Goal: Information Seeking & Learning: Understand process/instructions

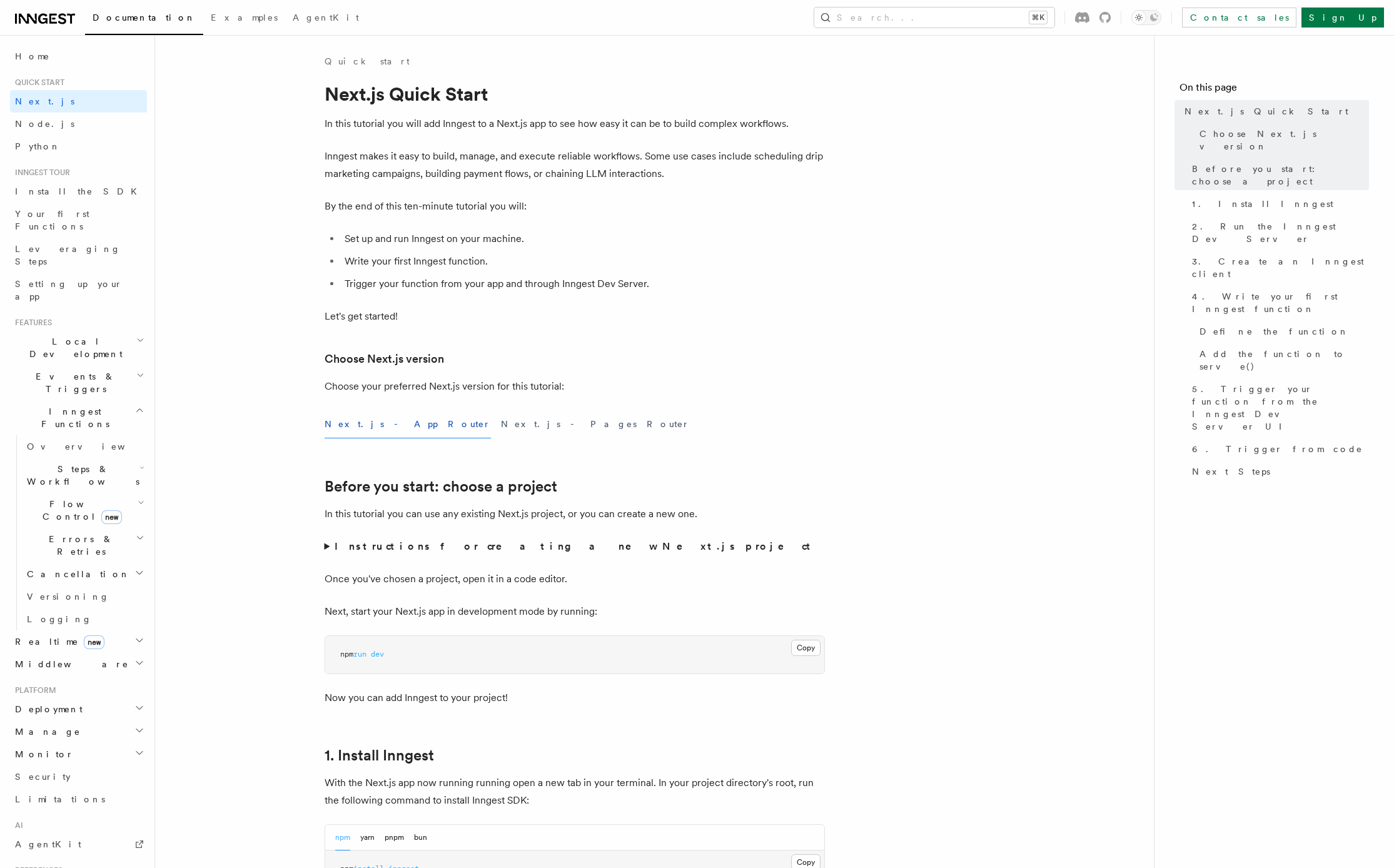
click at [39, 61] on link "Home" at bounding box center [78, 56] width 137 height 23
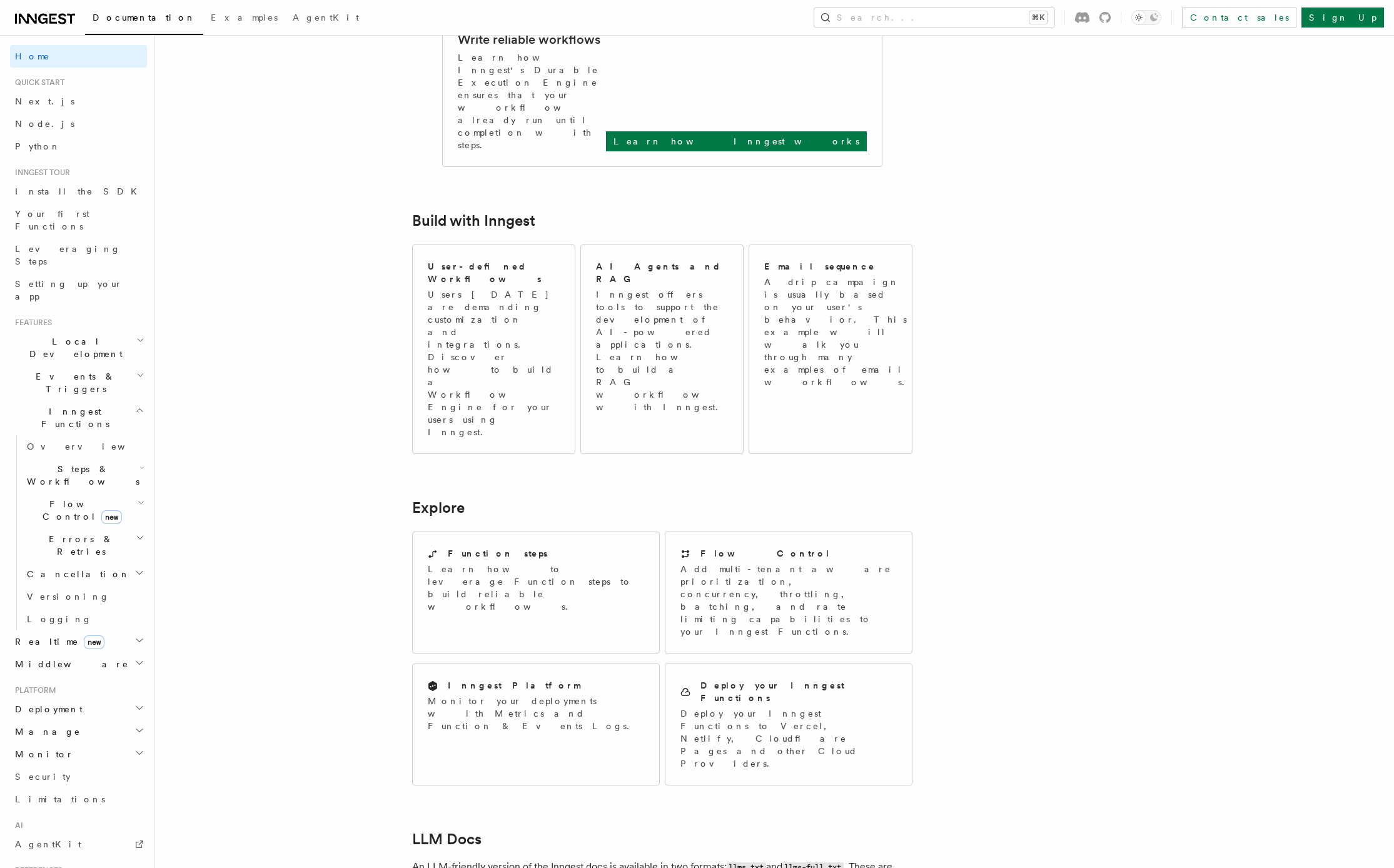
scroll to position [728, 0]
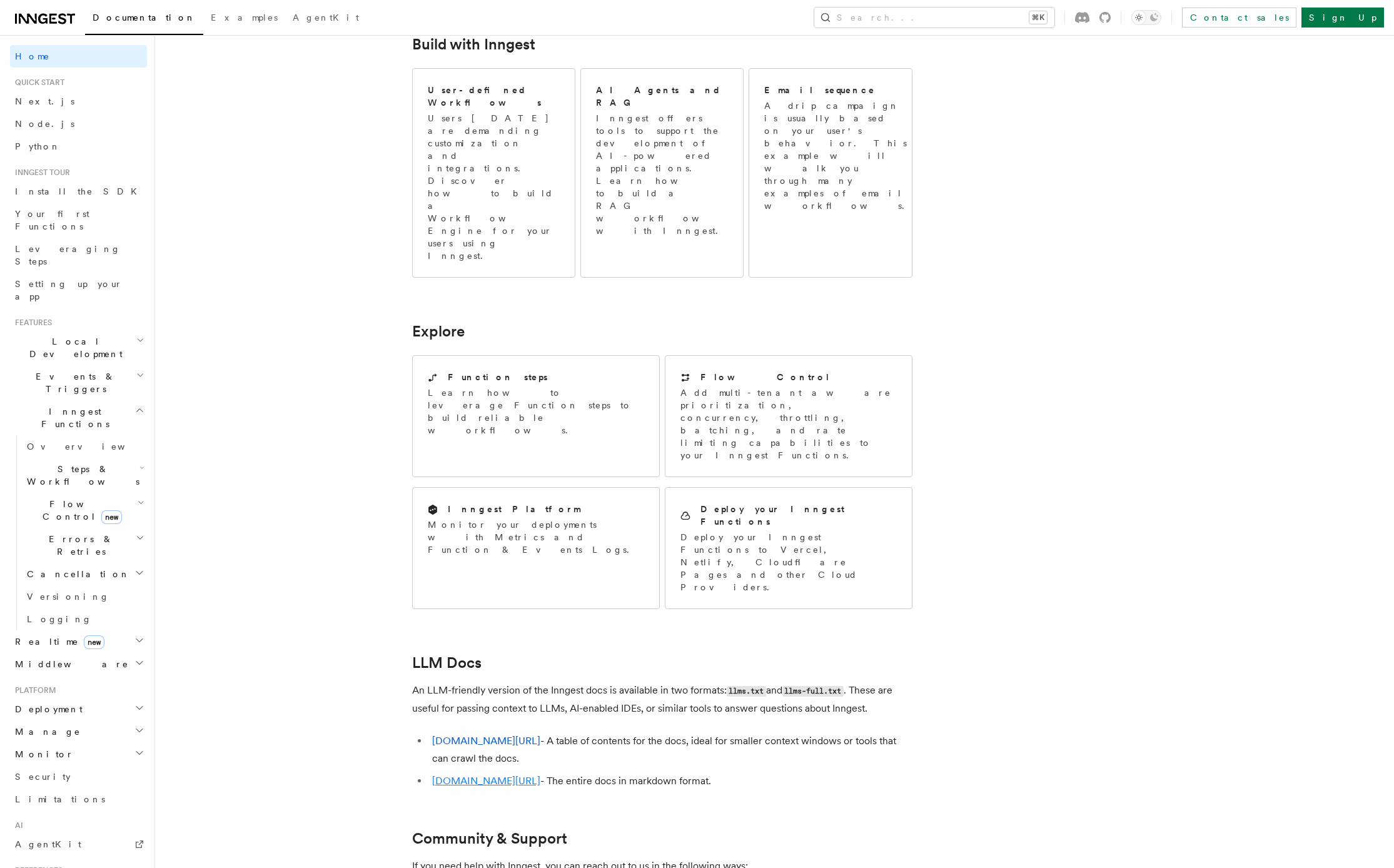
click at [521, 774] on link "inngest.com/llms-full.txt" at bounding box center [486, 780] width 108 height 12
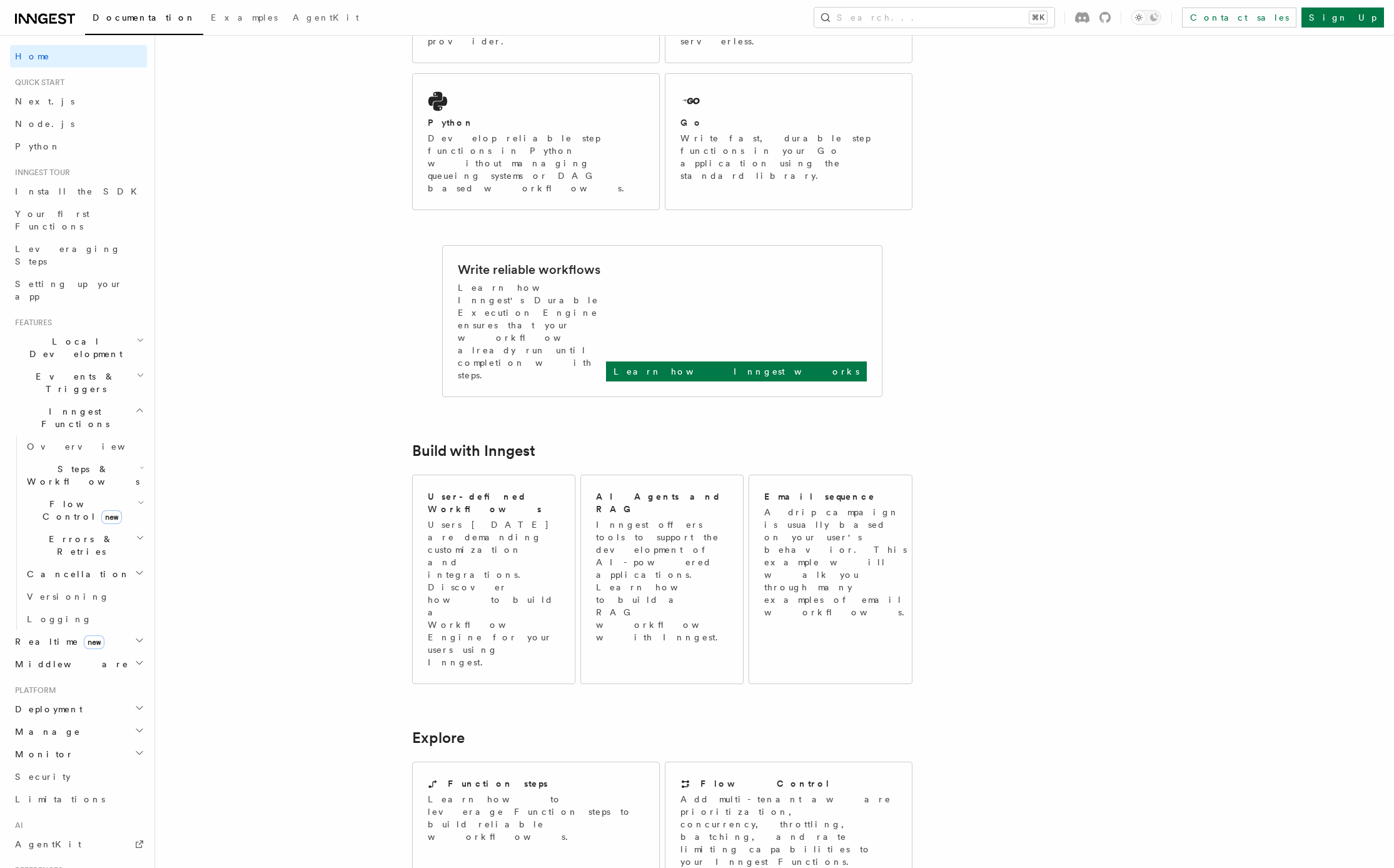
scroll to position [728, 0]
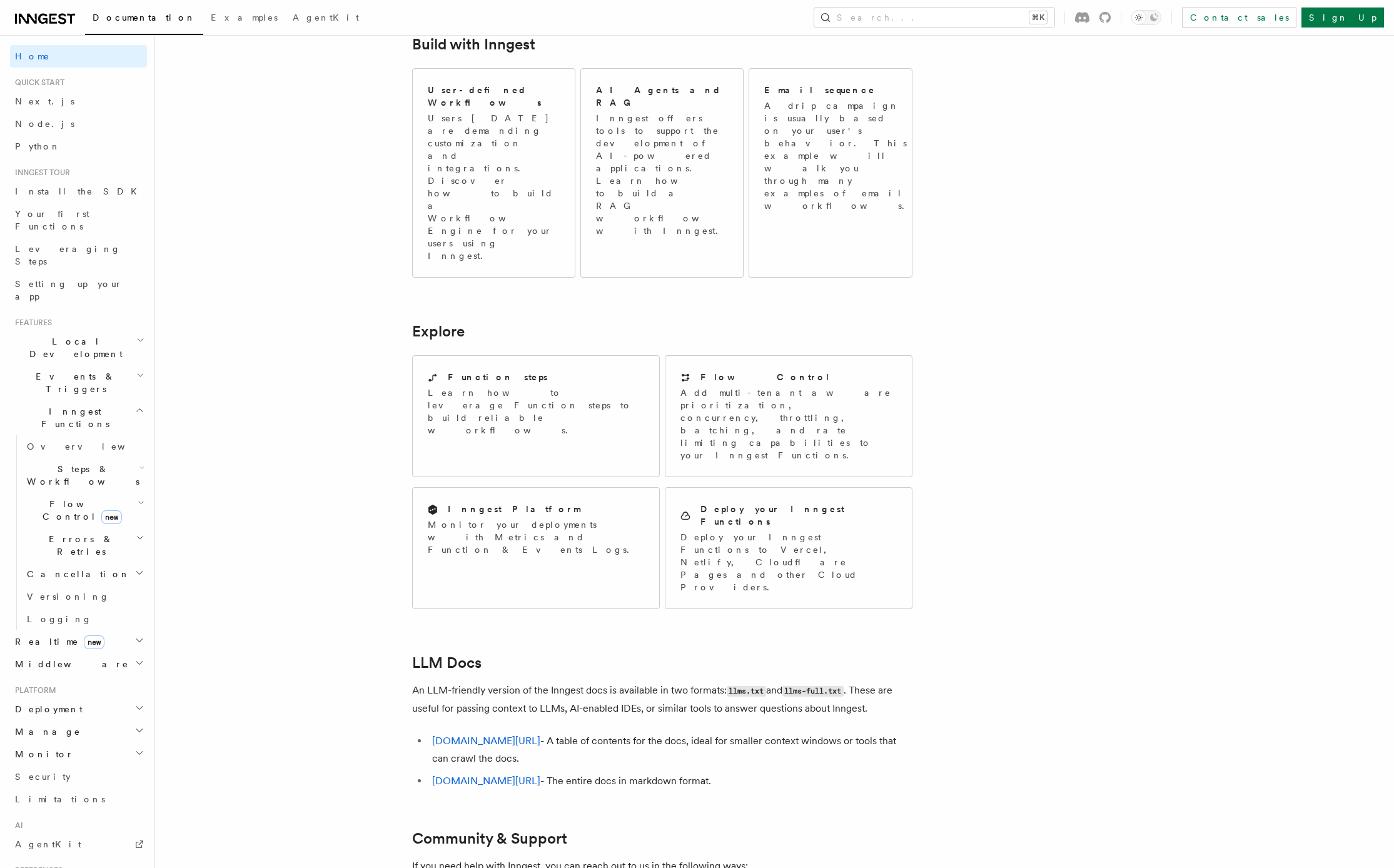
click at [315, 479] on article "Inngest Documentation Inngest is an event-driven durable execution platform tha…" at bounding box center [742, 260] width 1134 height 1866
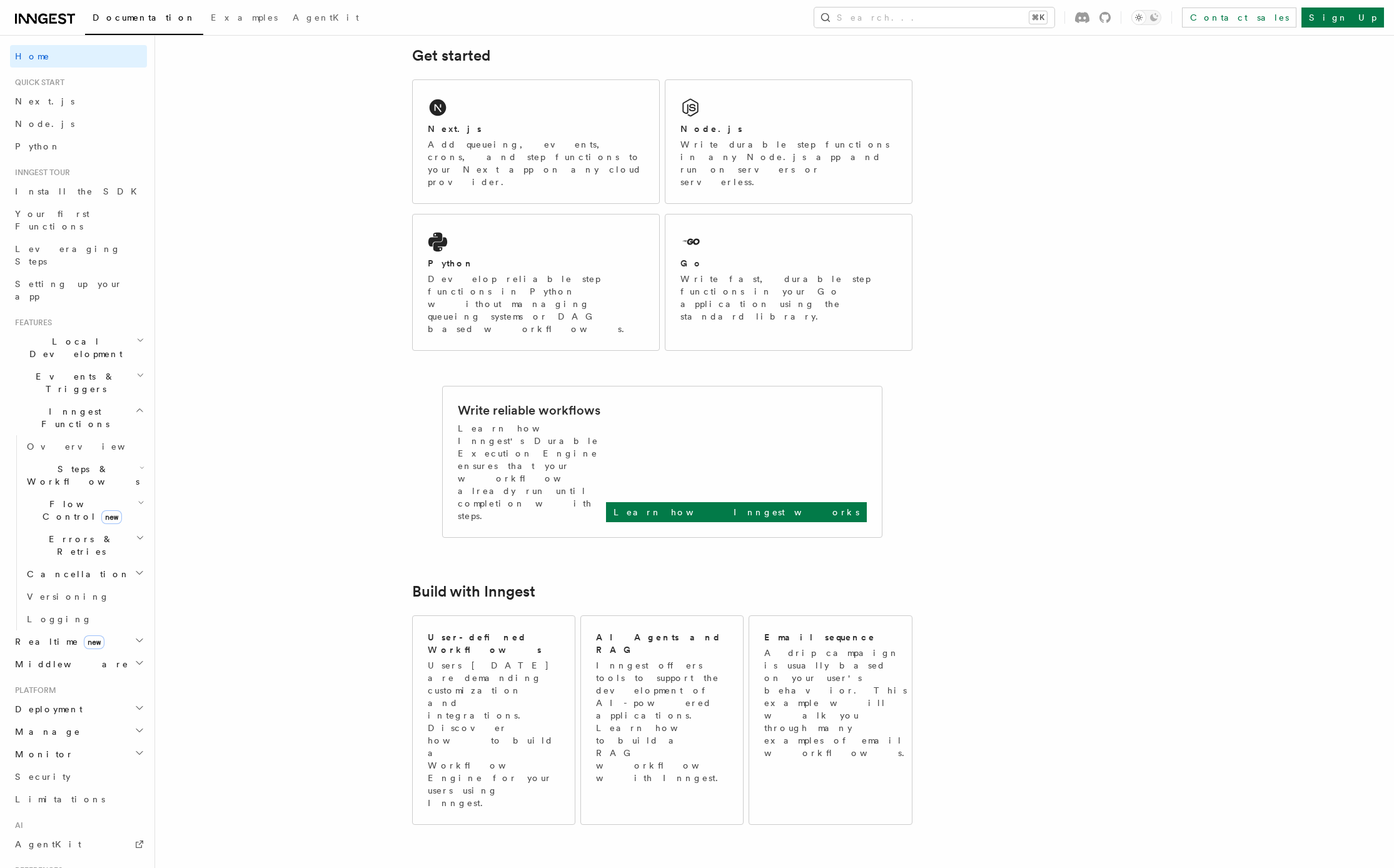
scroll to position [0, 0]
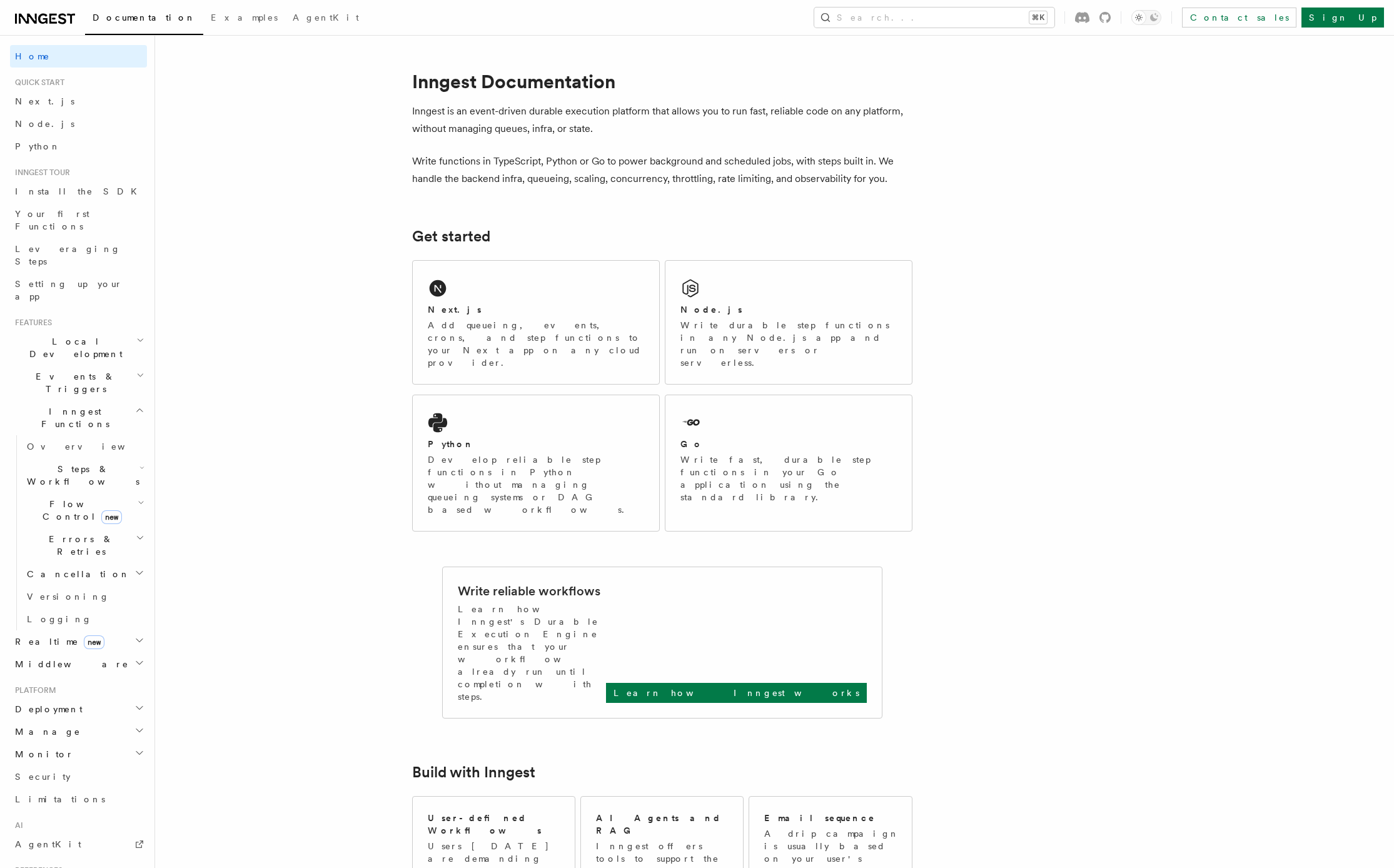
click at [31, 103] on span "Next.js" at bounding box center [45, 102] width 59 height 10
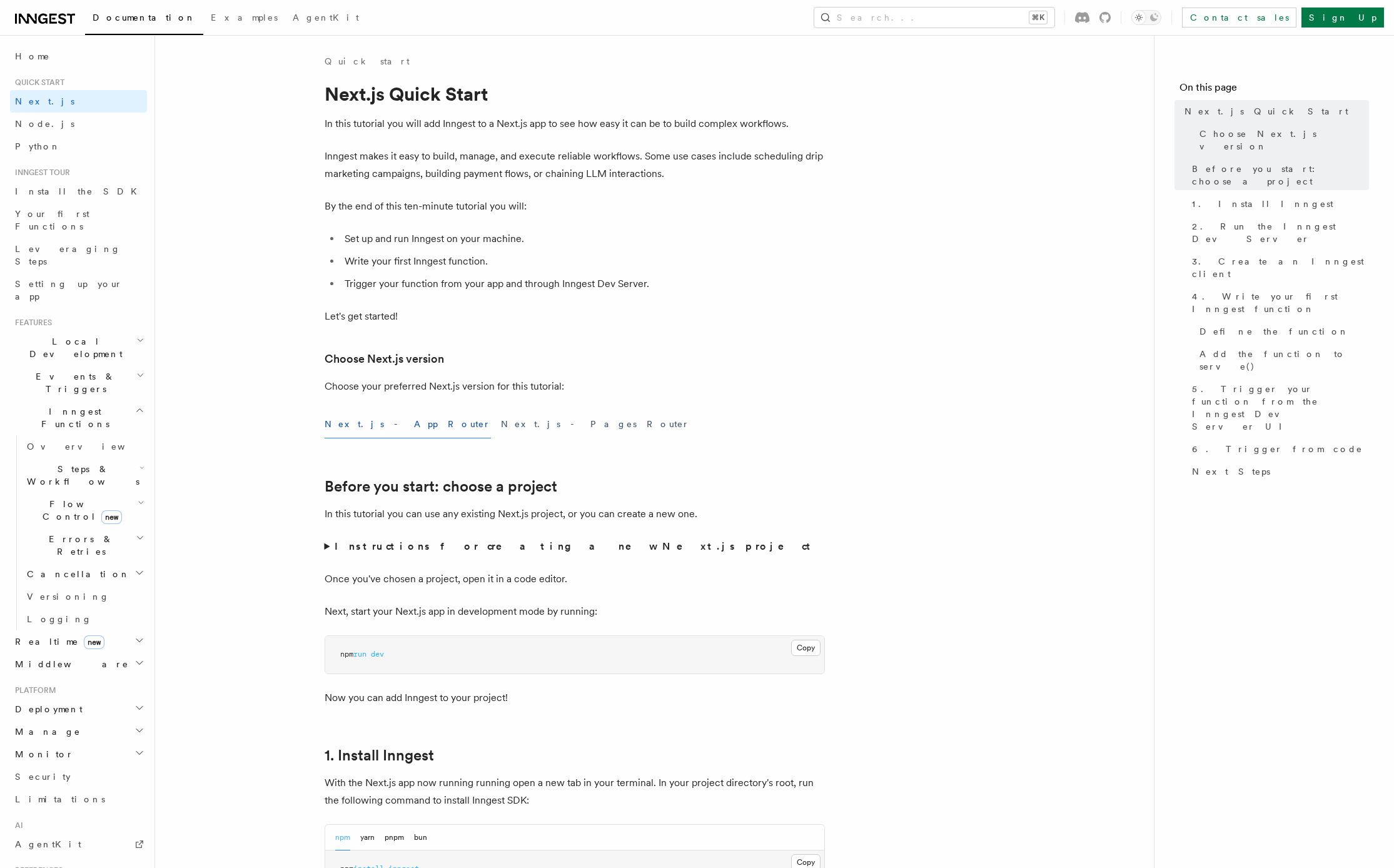
click at [94, 400] on h2 "Inngest Functions" at bounding box center [78, 418] width 137 height 35
click at [96, 365] on h2 "Events & Triggers" at bounding box center [78, 383] width 137 height 35
click at [80, 541] on span "Delayed functions" at bounding box center [58, 552] width 64 height 23
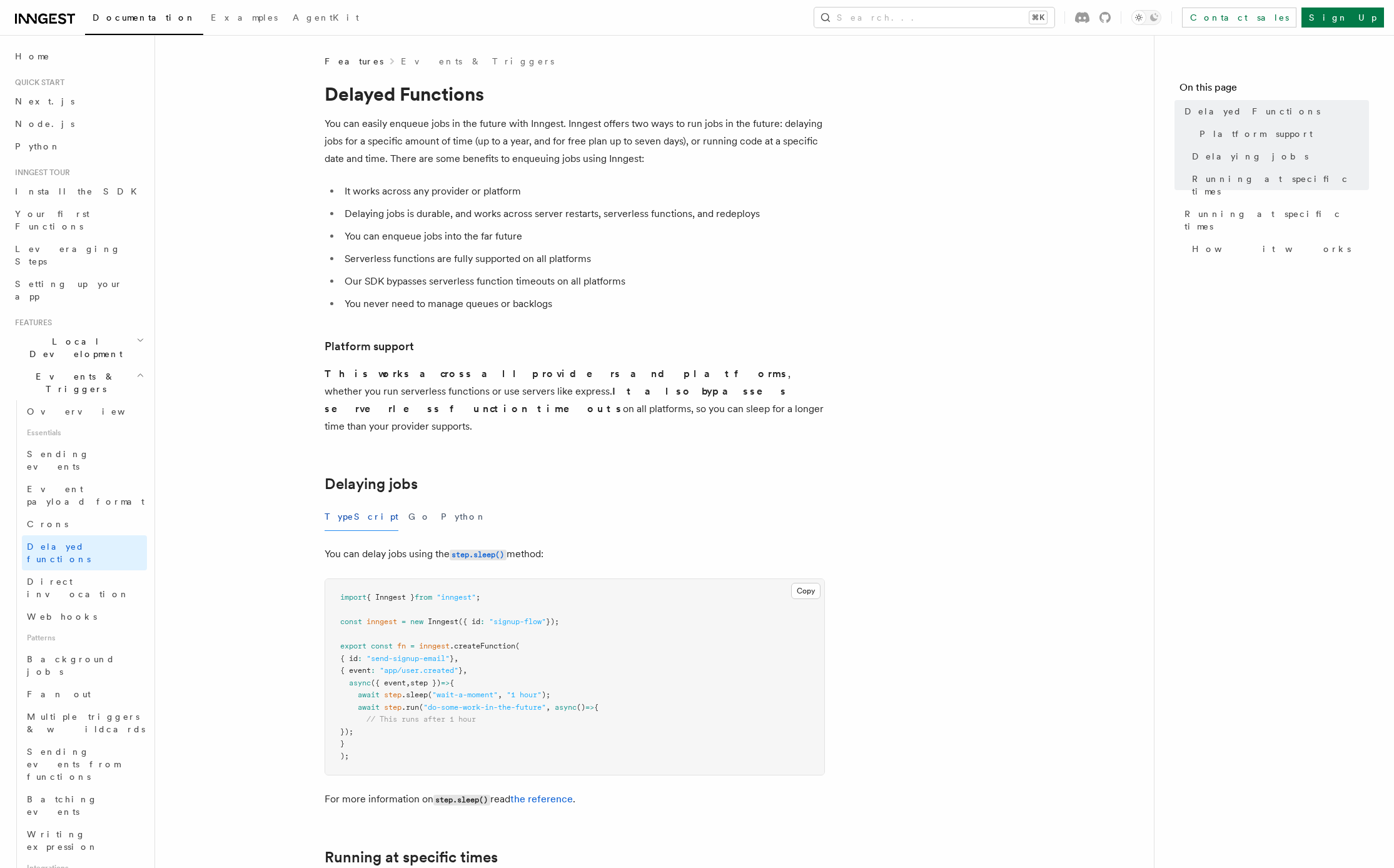
click at [256, 457] on article "Features Events & Triggers Delayed Functions You can easily enqueue jobs in the…" at bounding box center [655, 864] width 959 height 1618
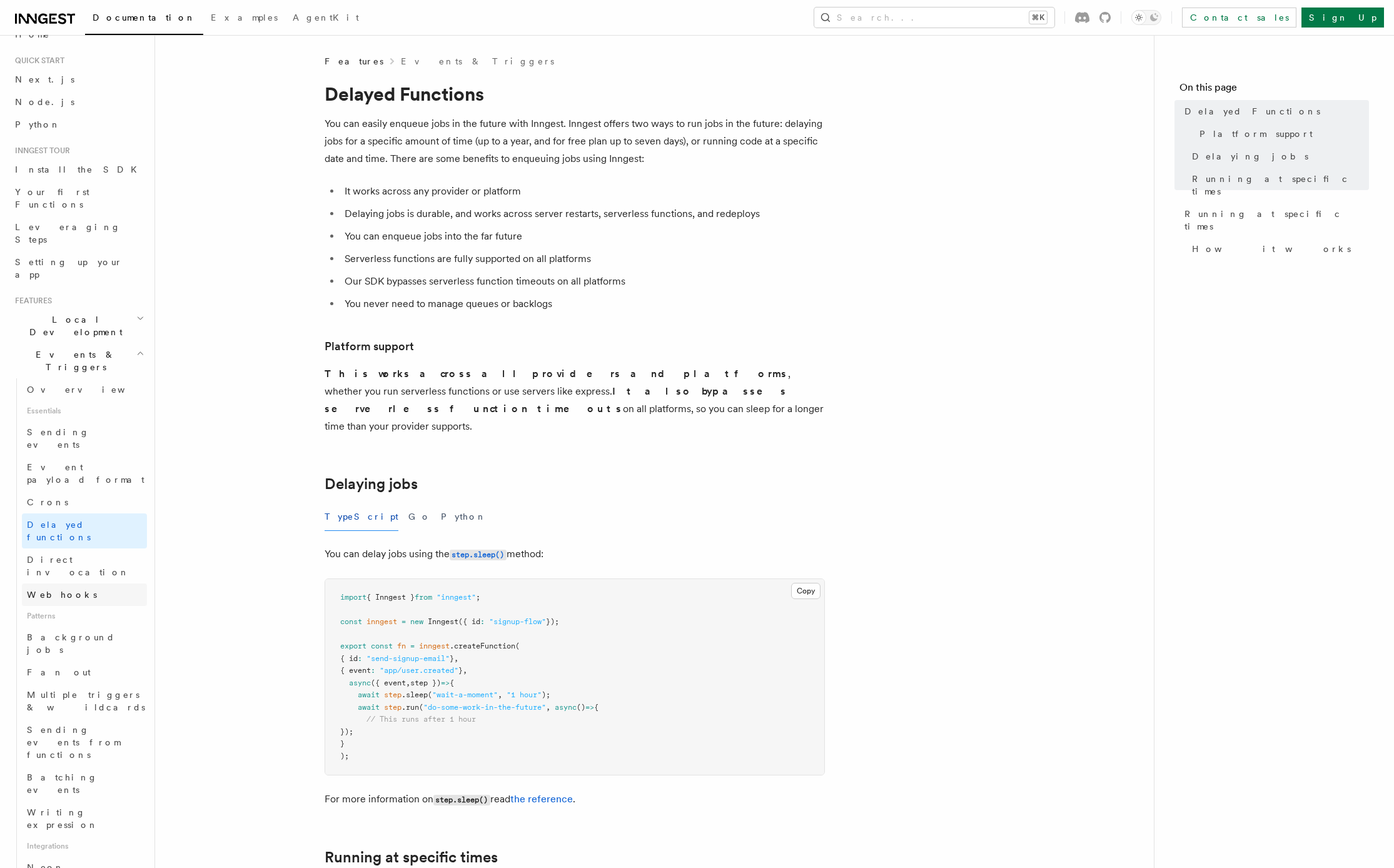
scroll to position [33, 0]
click at [141, 338] on icon "button" at bounding box center [140, 343] width 8 height 10
click at [143, 373] on icon "button" at bounding box center [140, 378] width 9 height 10
click at [217, 425] on article "Features Events & Triggers Delayed Functions You can easily enqueue jobs in the…" at bounding box center [655, 864] width 959 height 1618
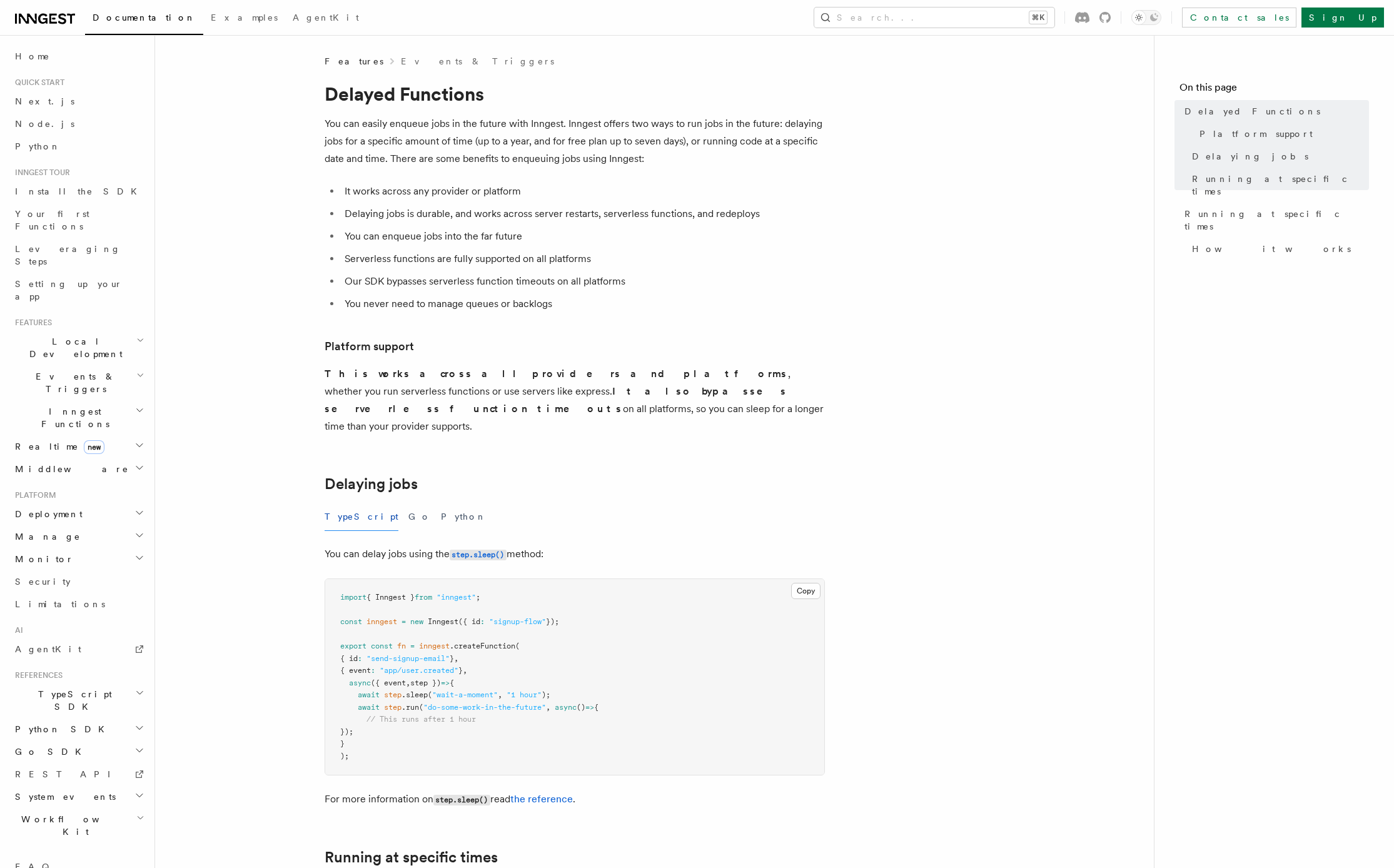
click at [145, 457] on h2 "Middleware" at bounding box center [78, 468] width 137 height 23
click at [58, 487] on span "Overview" at bounding box center [91, 492] width 129 height 10
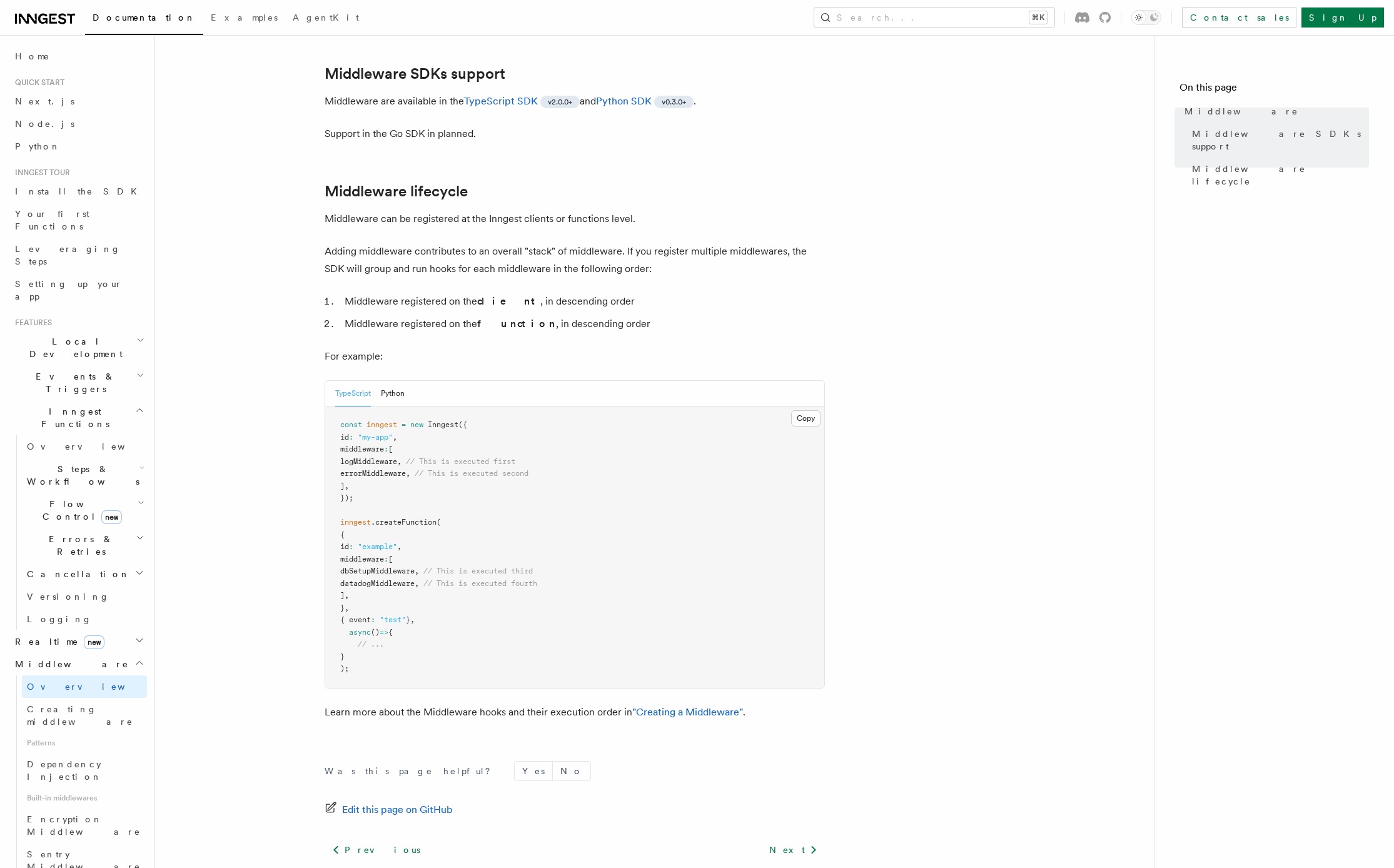
scroll to position [438, 0]
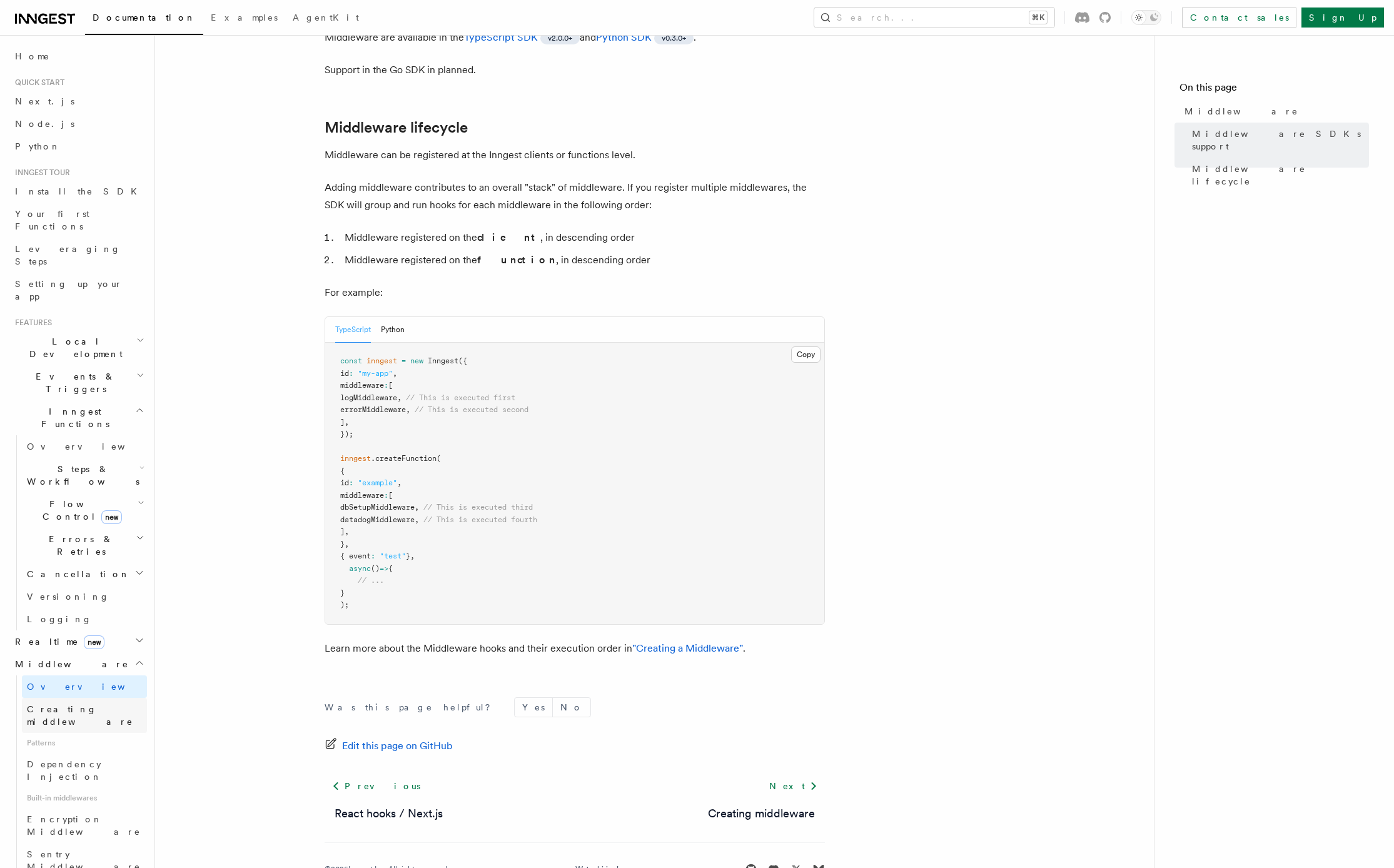
click at [58, 704] on span "Creating middleware" at bounding box center [80, 715] width 106 height 23
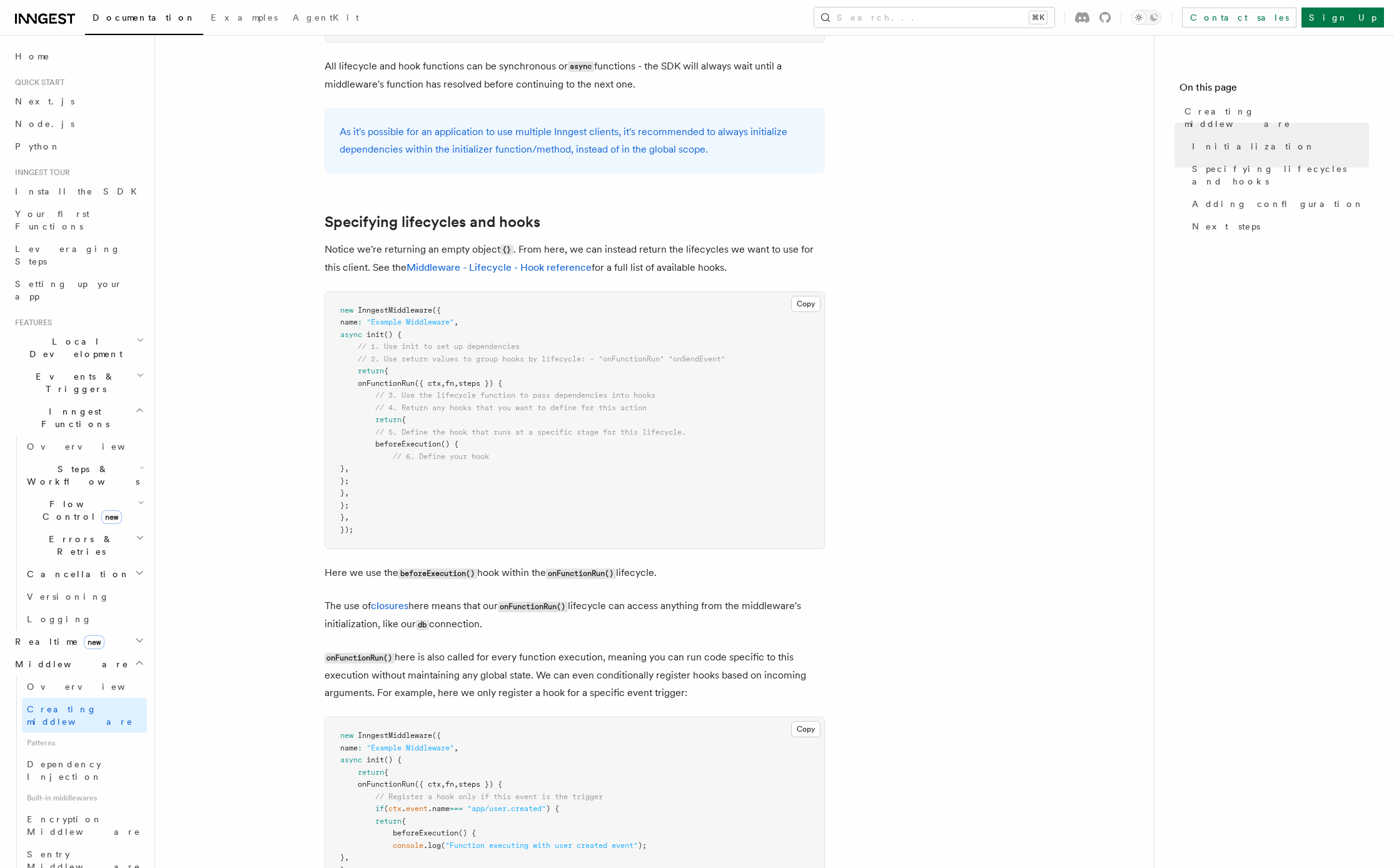
scroll to position [884, 0]
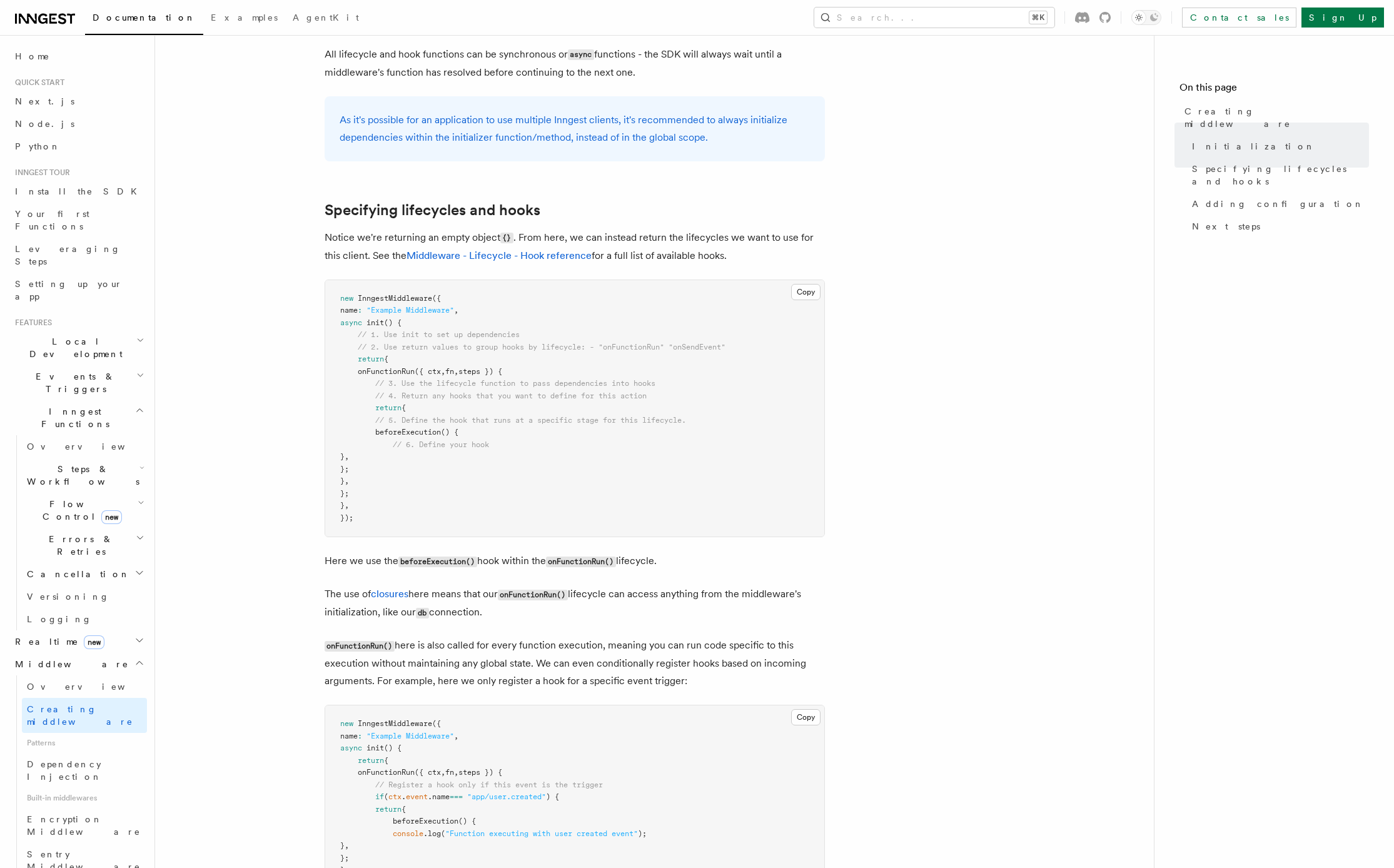
click at [214, 528] on article "Features Middleware Creating middleware Creating middleware means defining the …" at bounding box center [655, 774] width 959 height 3208
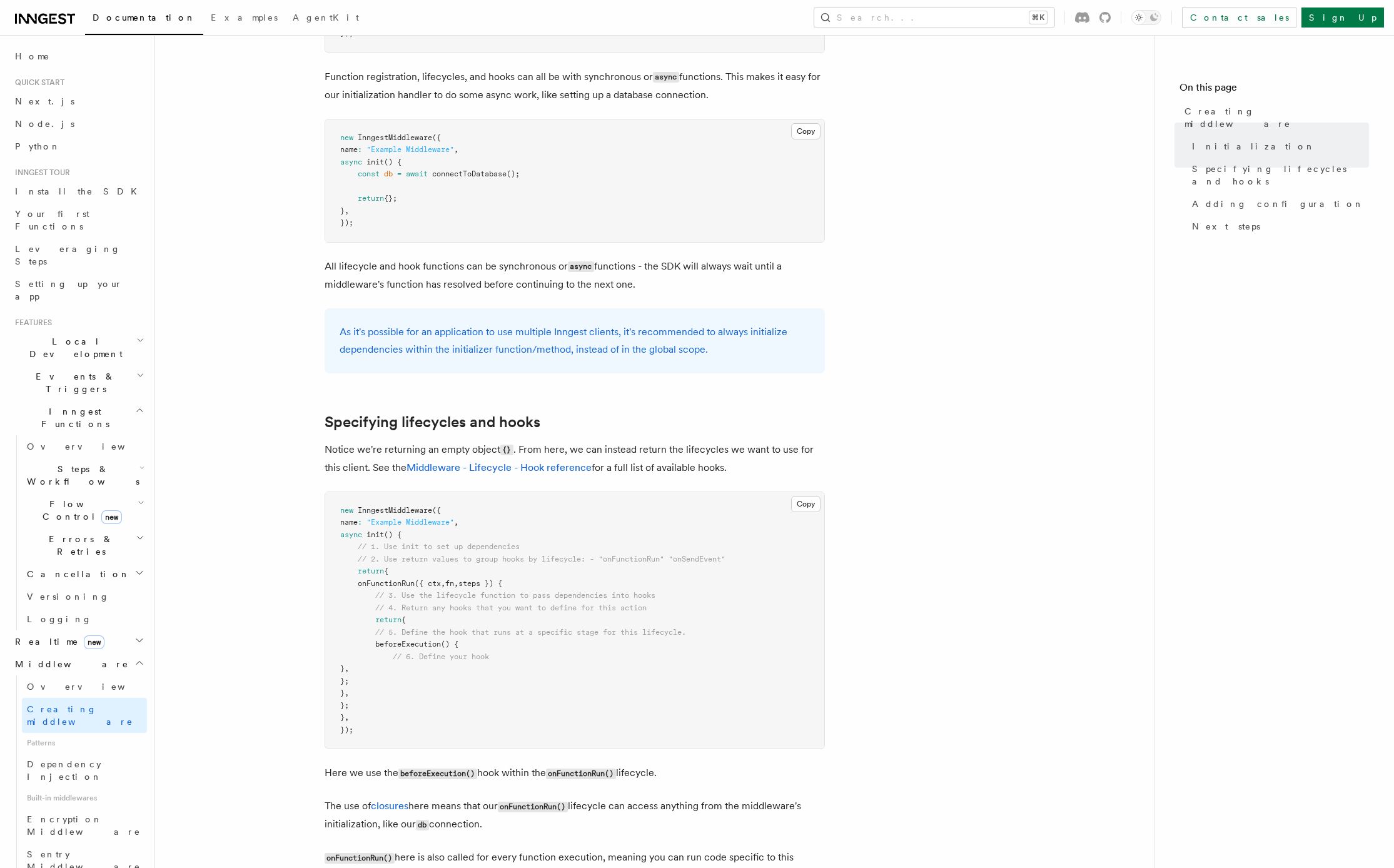
scroll to position [800, 0]
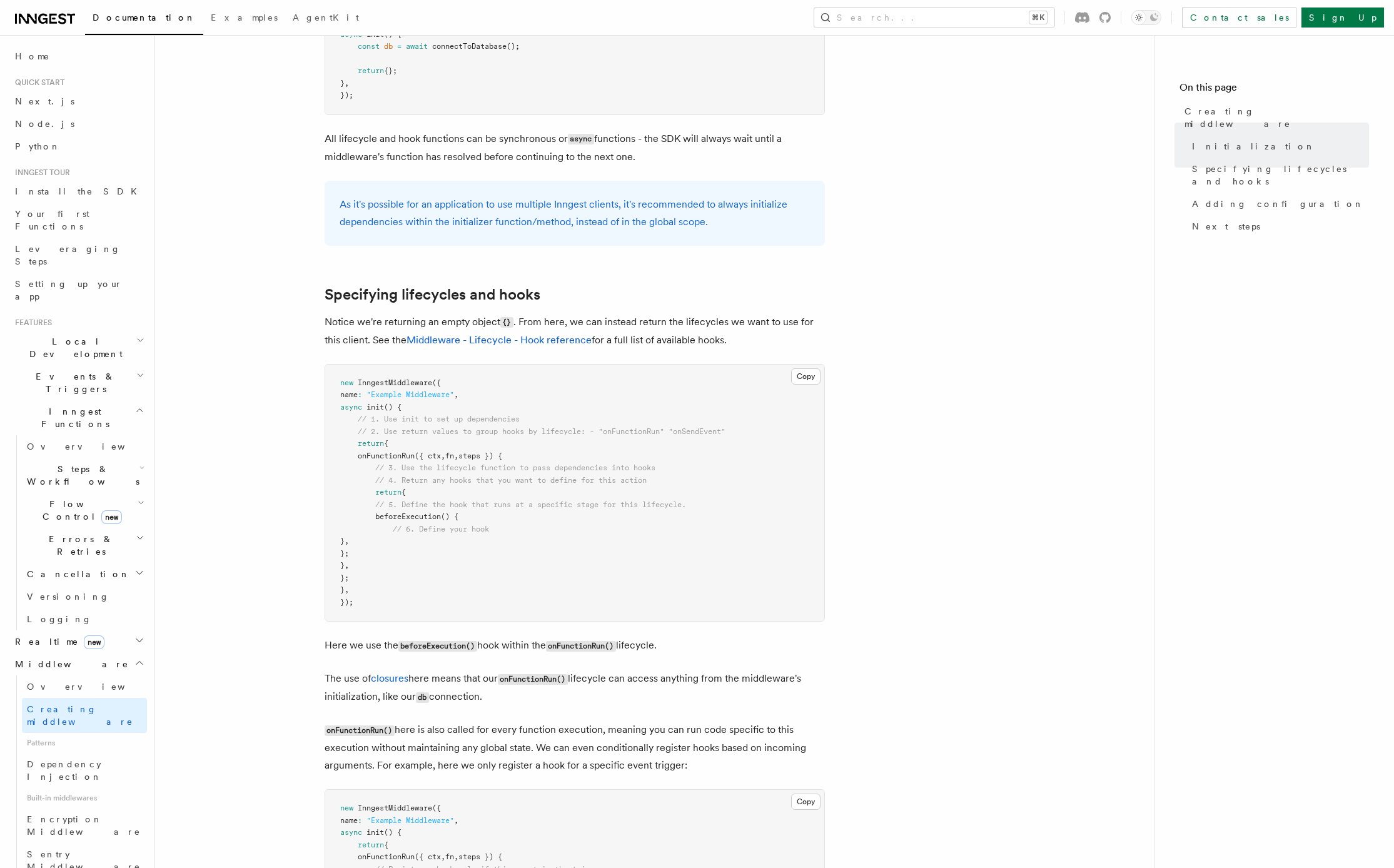
click at [254, 515] on article "Features Middleware Creating middleware Creating middleware means defining the …" at bounding box center [655, 859] width 959 height 3208
click at [248, 473] on article "Features Middleware Creating middleware Creating middleware means defining the …" at bounding box center [655, 859] width 959 height 3208
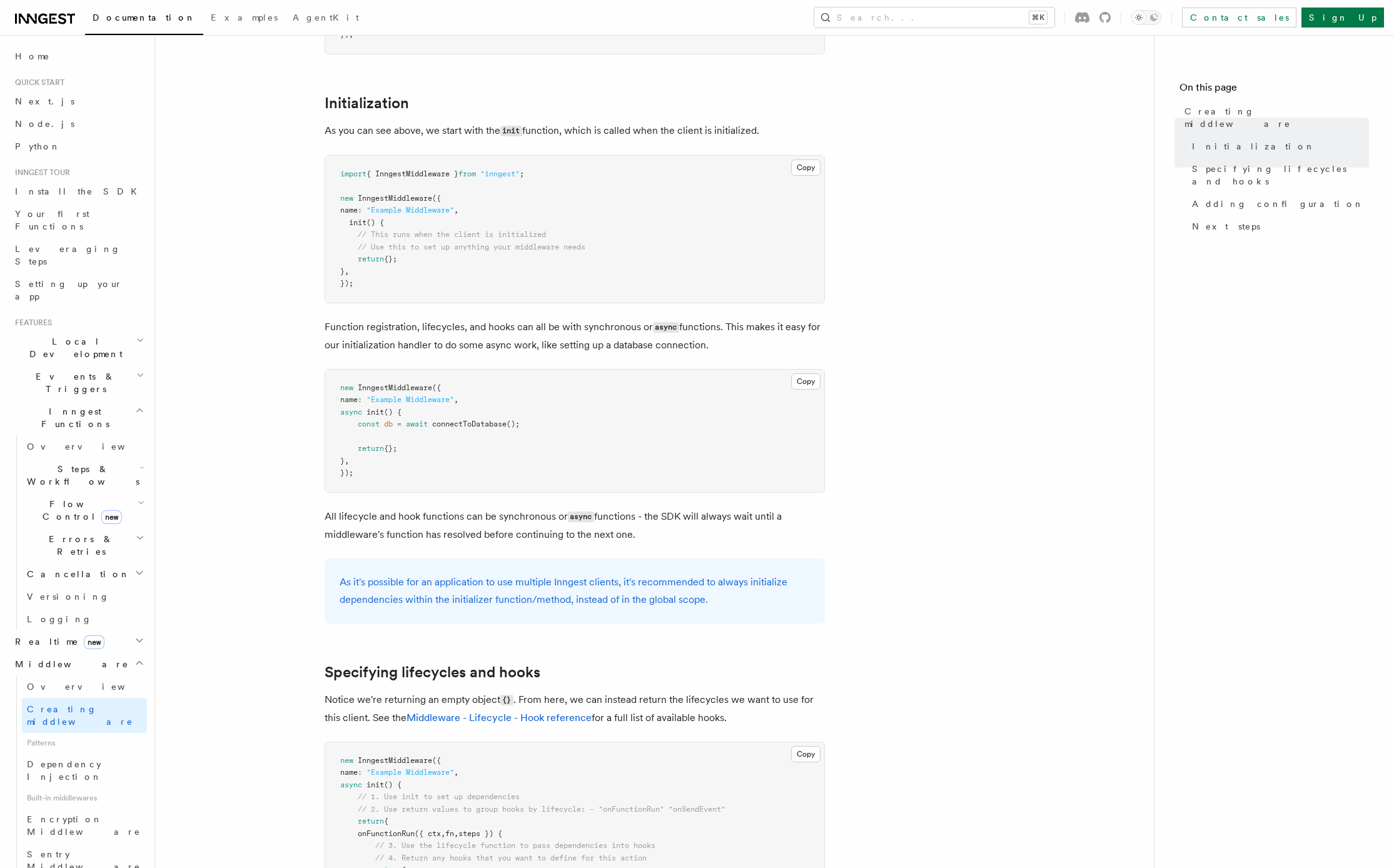
scroll to position [349, 0]
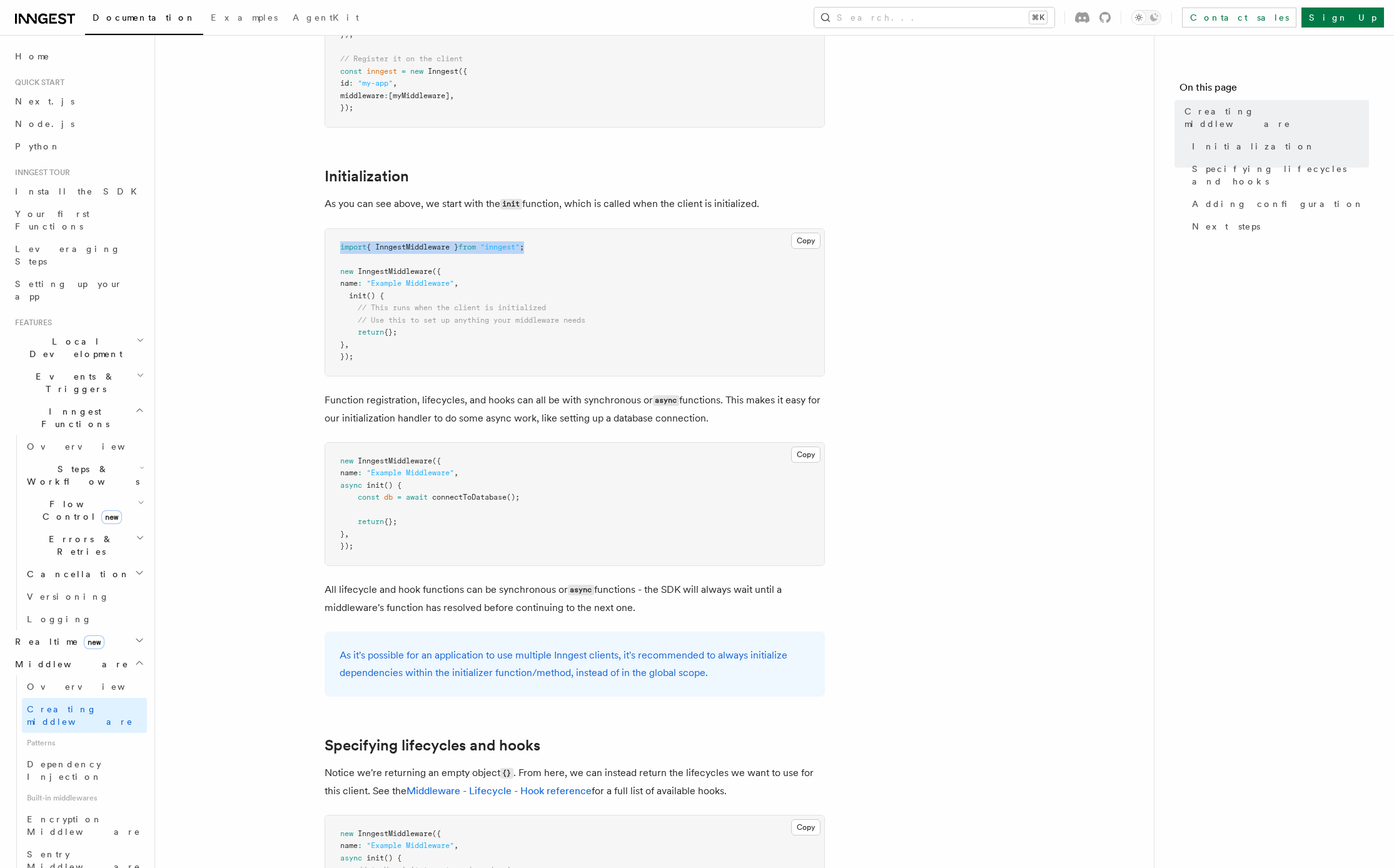
drag, startPoint x: 540, startPoint y: 245, endPoint x: 334, endPoint y: 245, distance: 206.0
click at [334, 245] on pre "import { InngestMiddleware } from "inngest" ; new InngestMiddleware ({ name : "…" at bounding box center [574, 302] width 499 height 147
copy span "import { InngestMiddleware } from "inngest" ;"
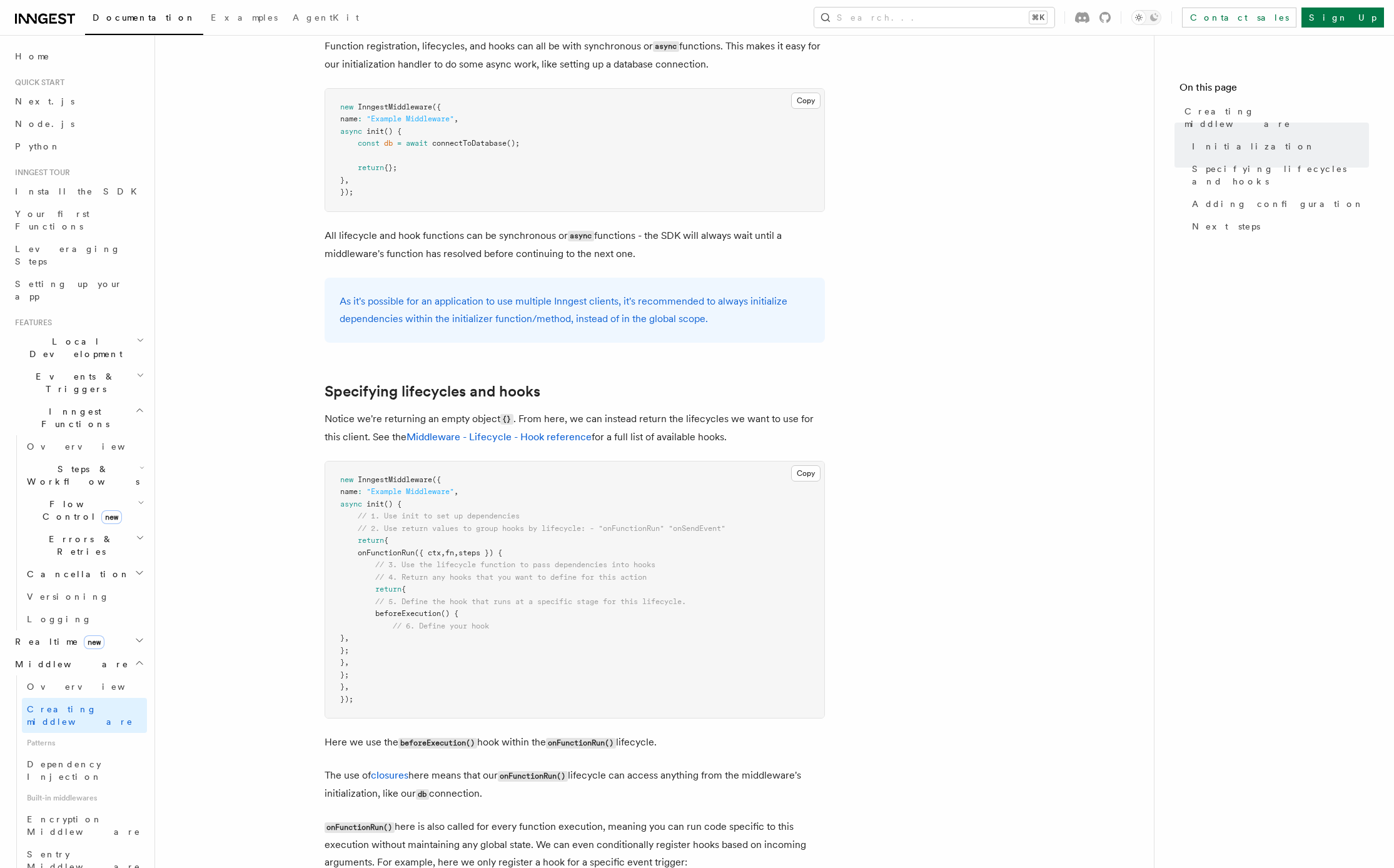
scroll to position [806, 0]
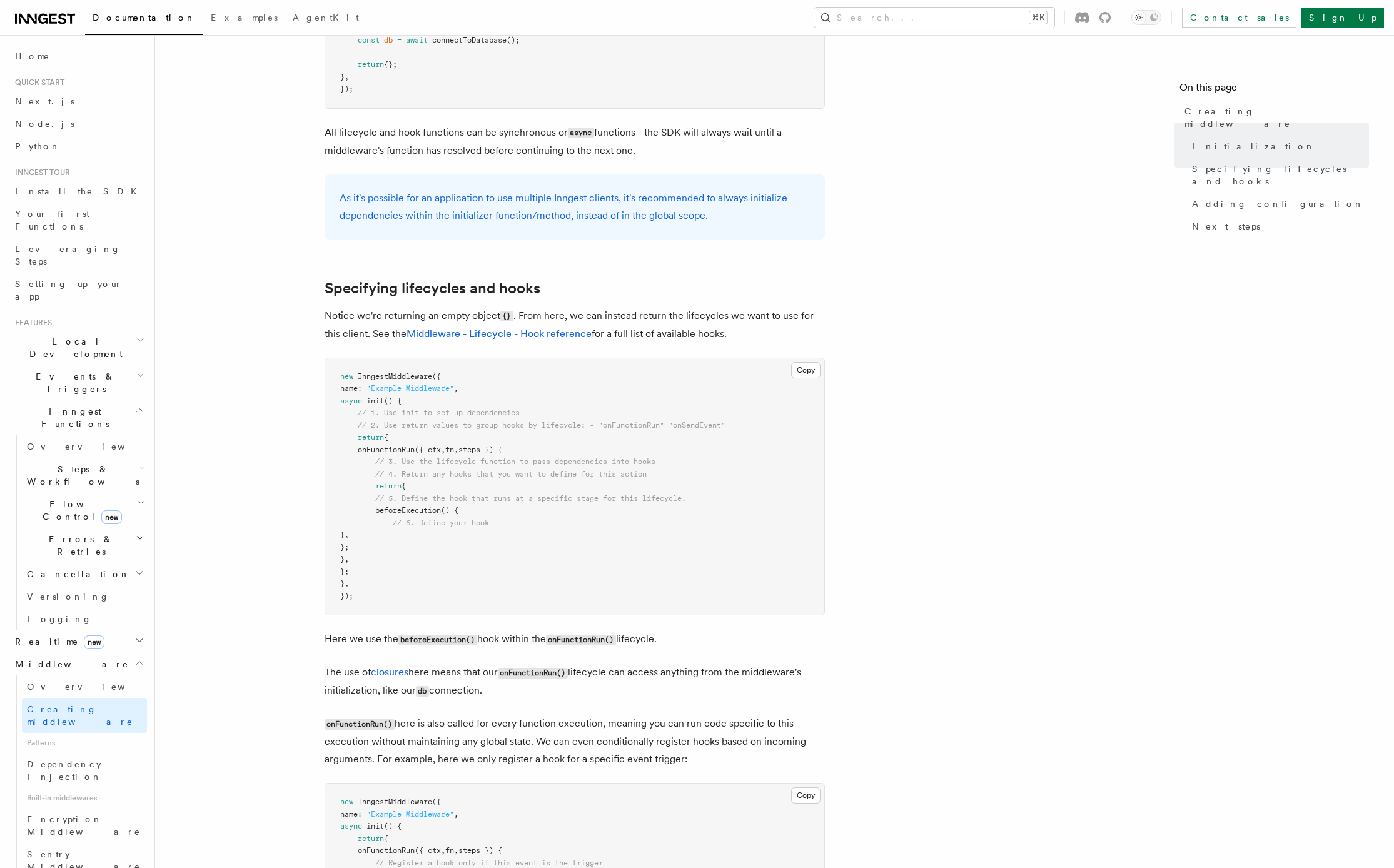
click at [270, 444] on article "Features Middleware Creating middleware Creating middleware means defining the …" at bounding box center [655, 853] width 959 height 3208
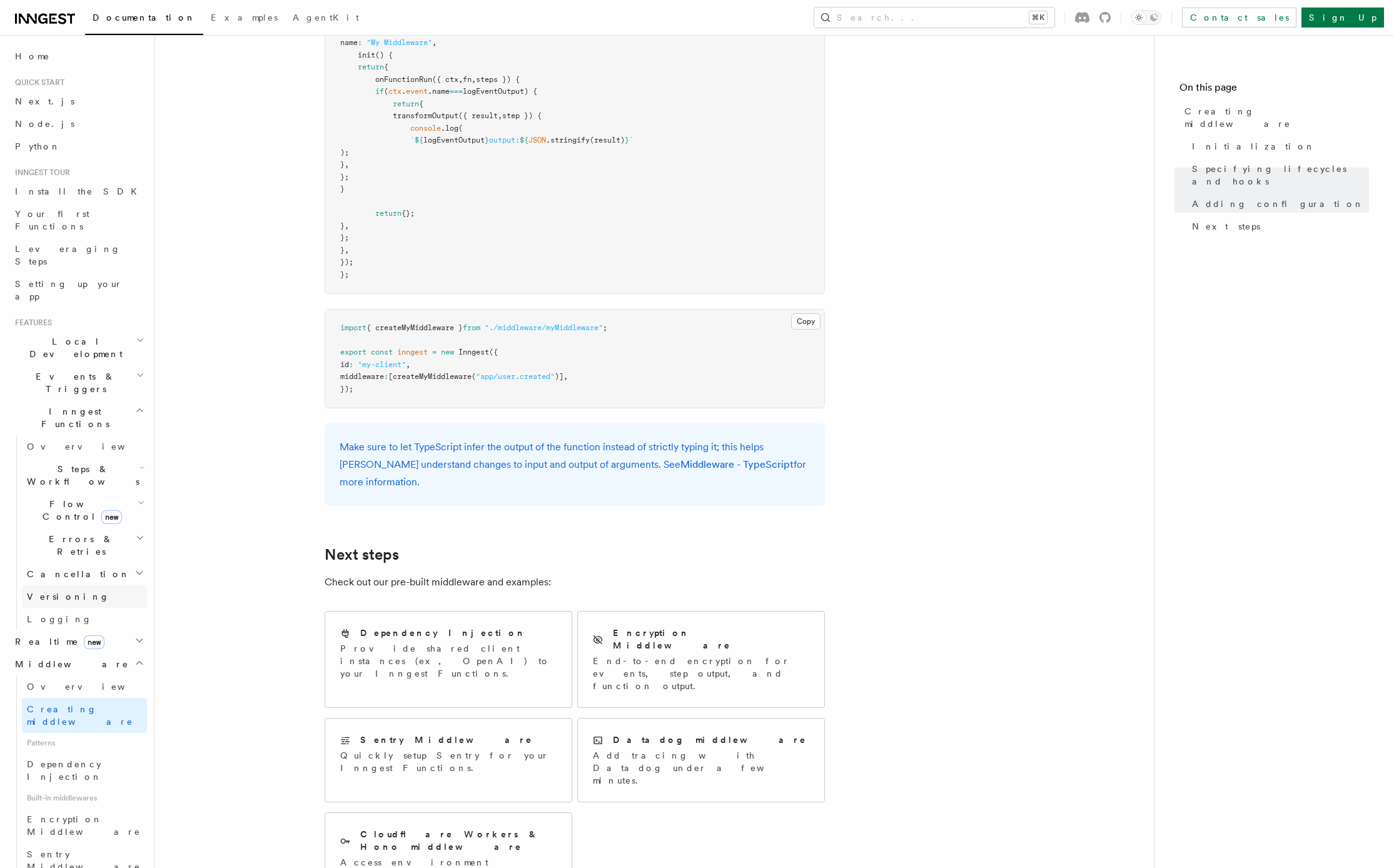
scroll to position [2164, 0]
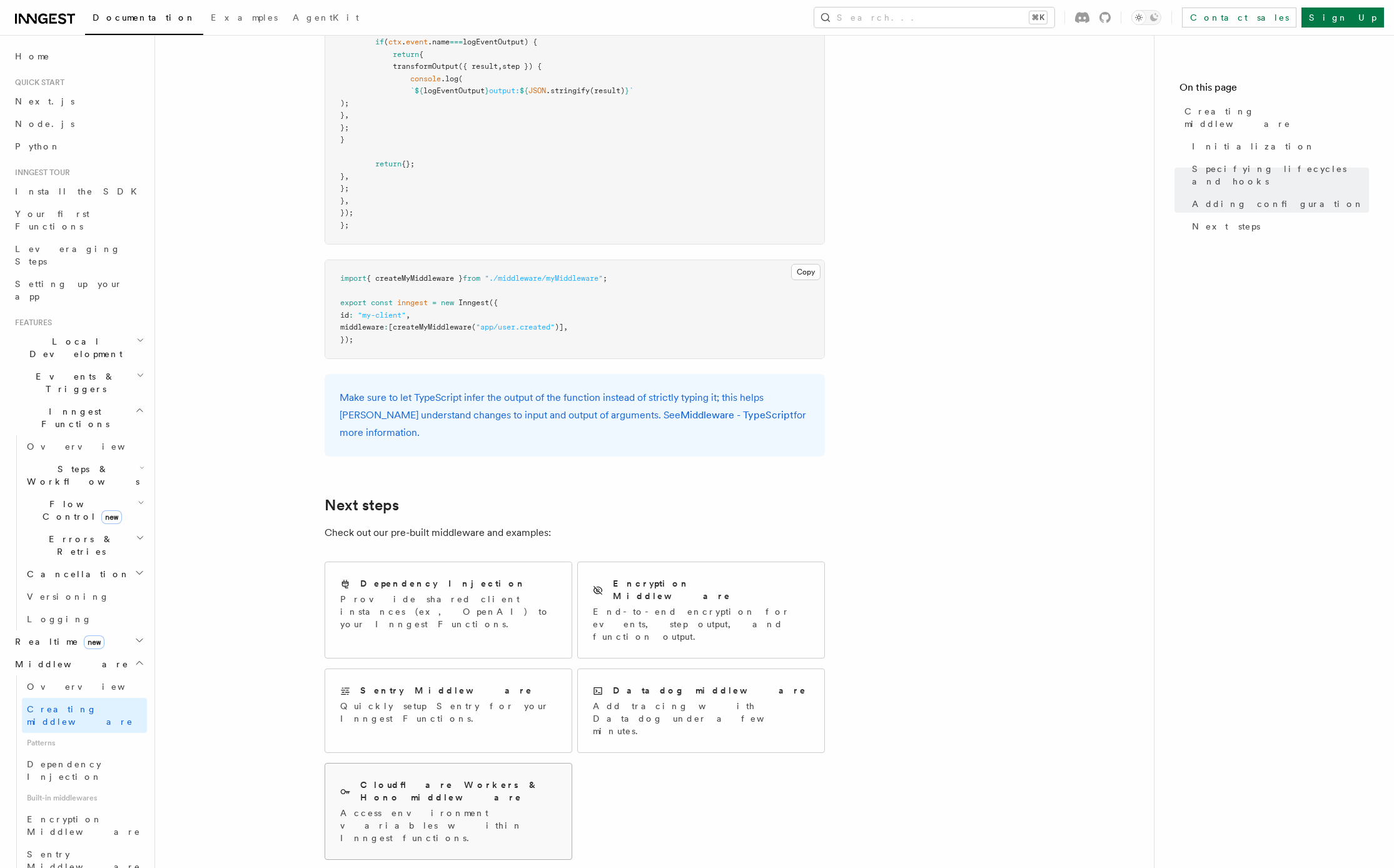
click at [446, 807] on p "Access environment variables within Inngest functions." at bounding box center [449, 825] width 216 height 37
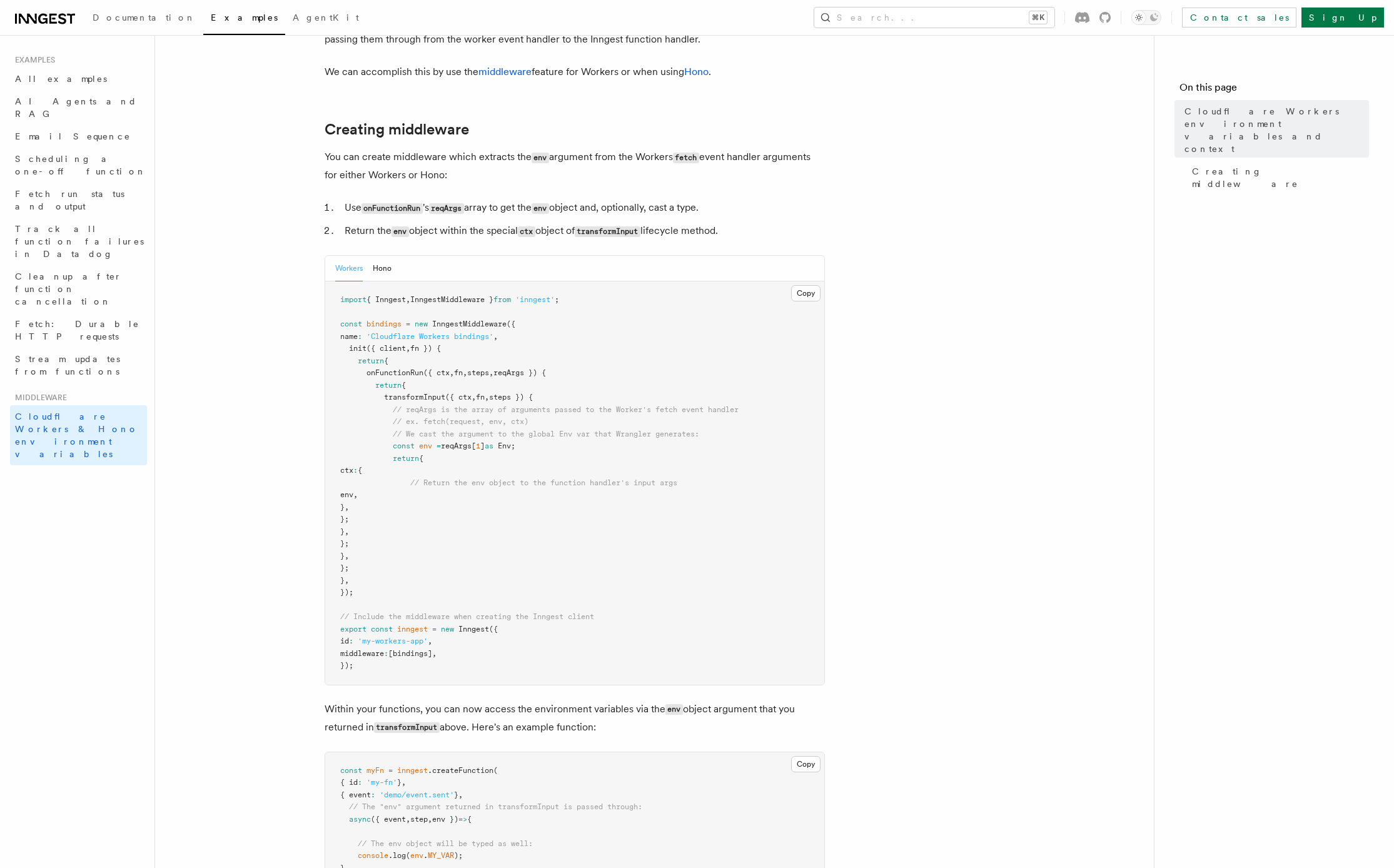
scroll to position [153, 0]
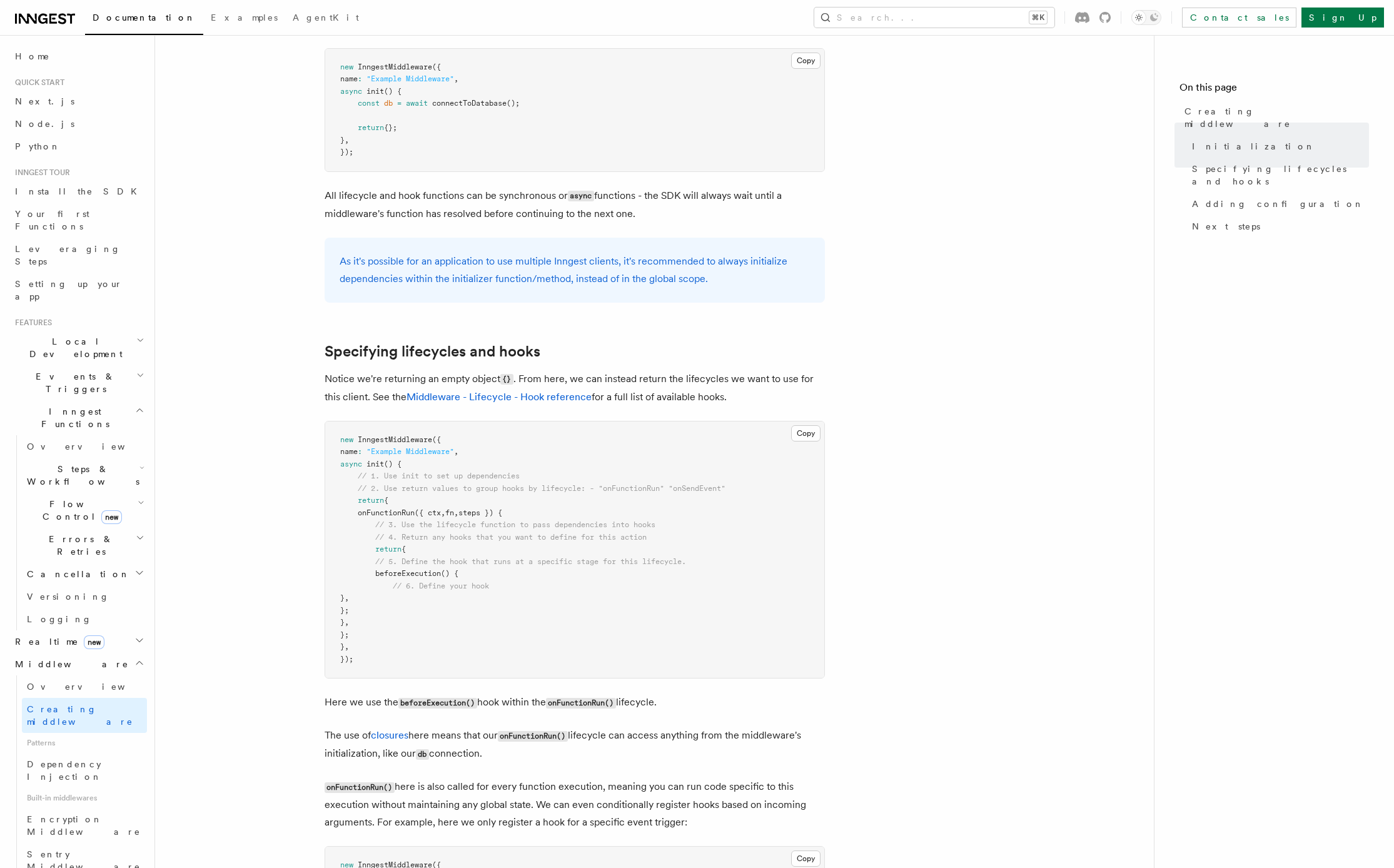
scroll to position [747, 0]
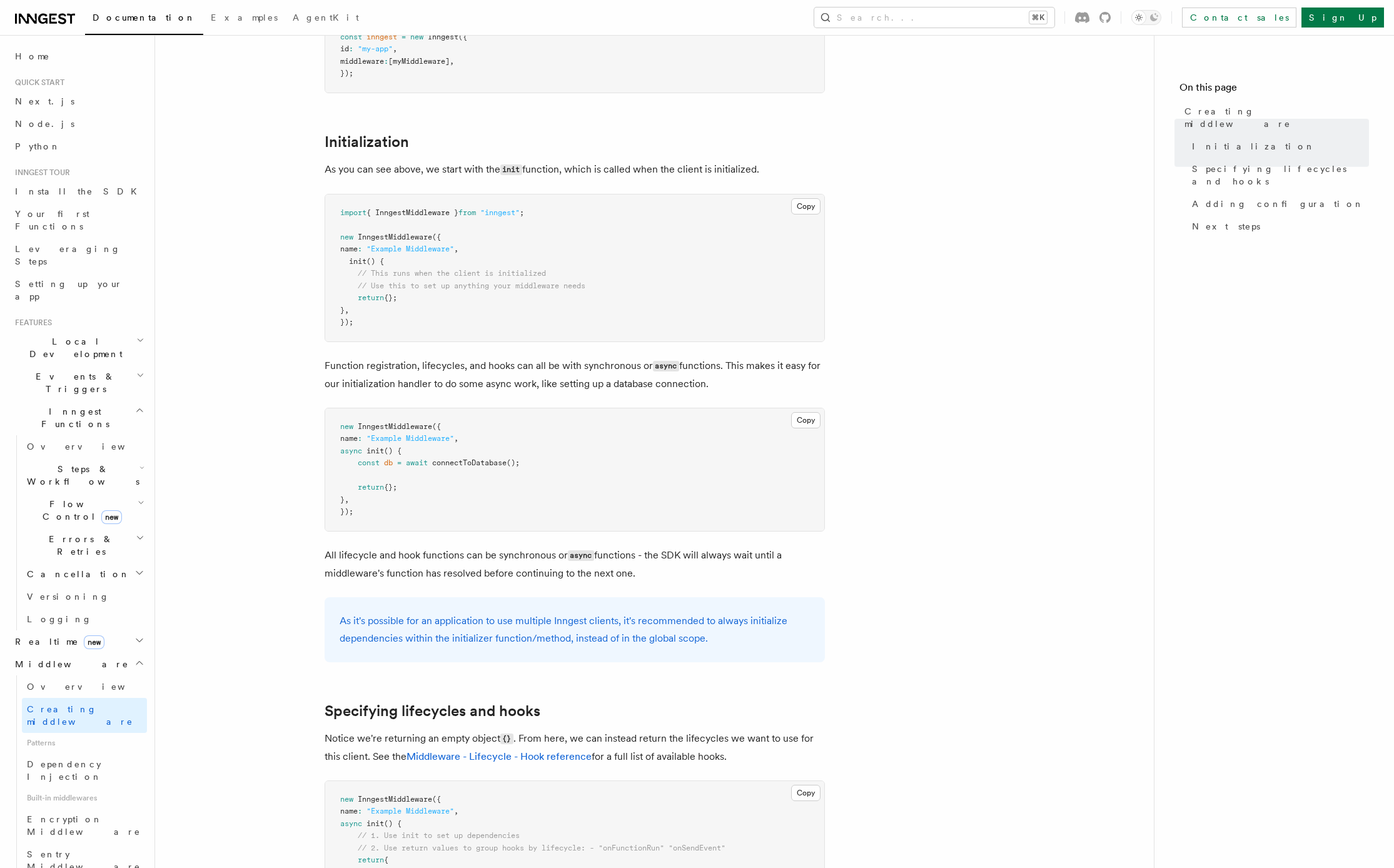
scroll to position [25, 0]
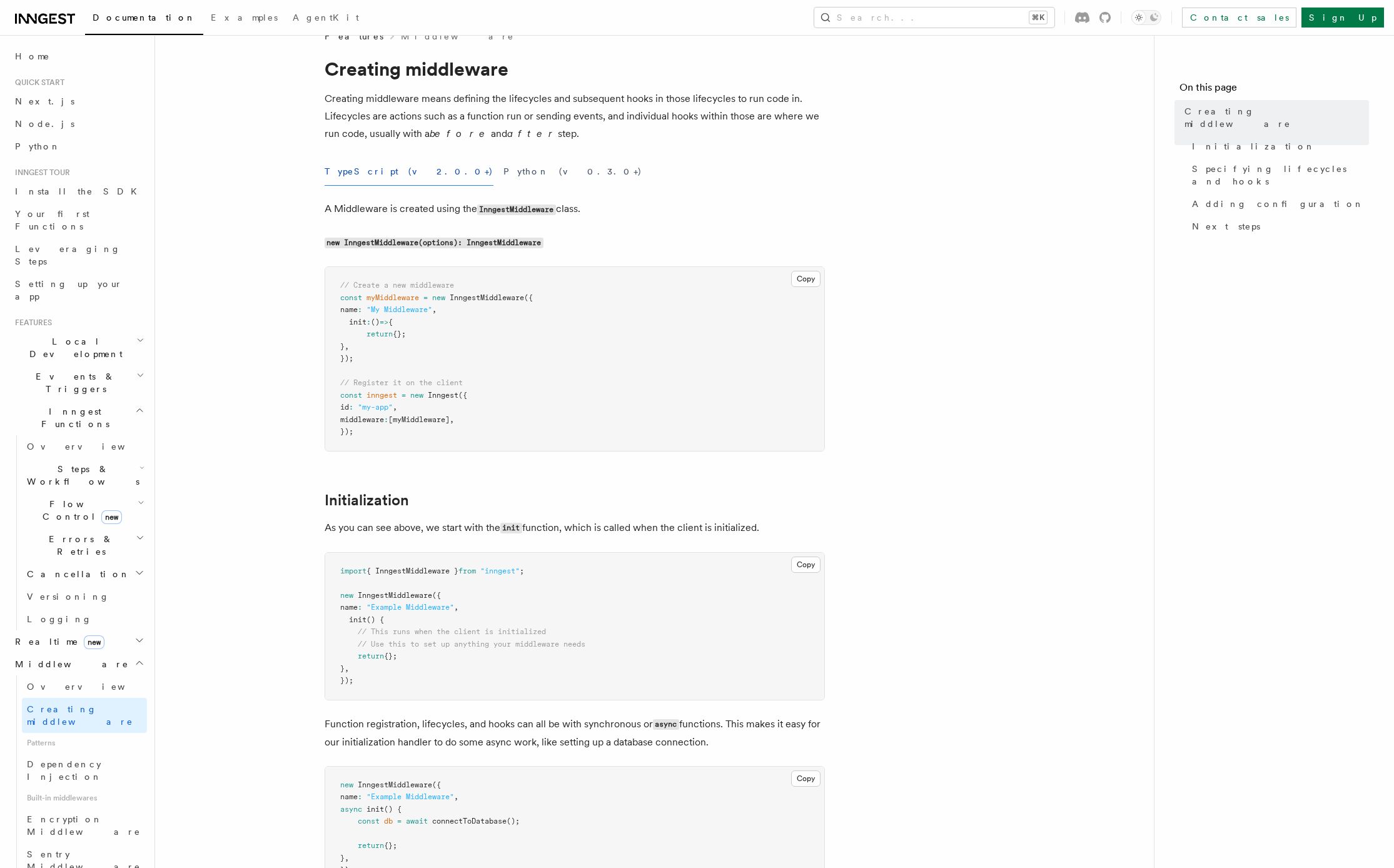
drag, startPoint x: 73, startPoint y: 575, endPoint x: 179, endPoint y: 566, distance: 106.4
click at [73, 675] on link "Overview" at bounding box center [84, 686] width 125 height 23
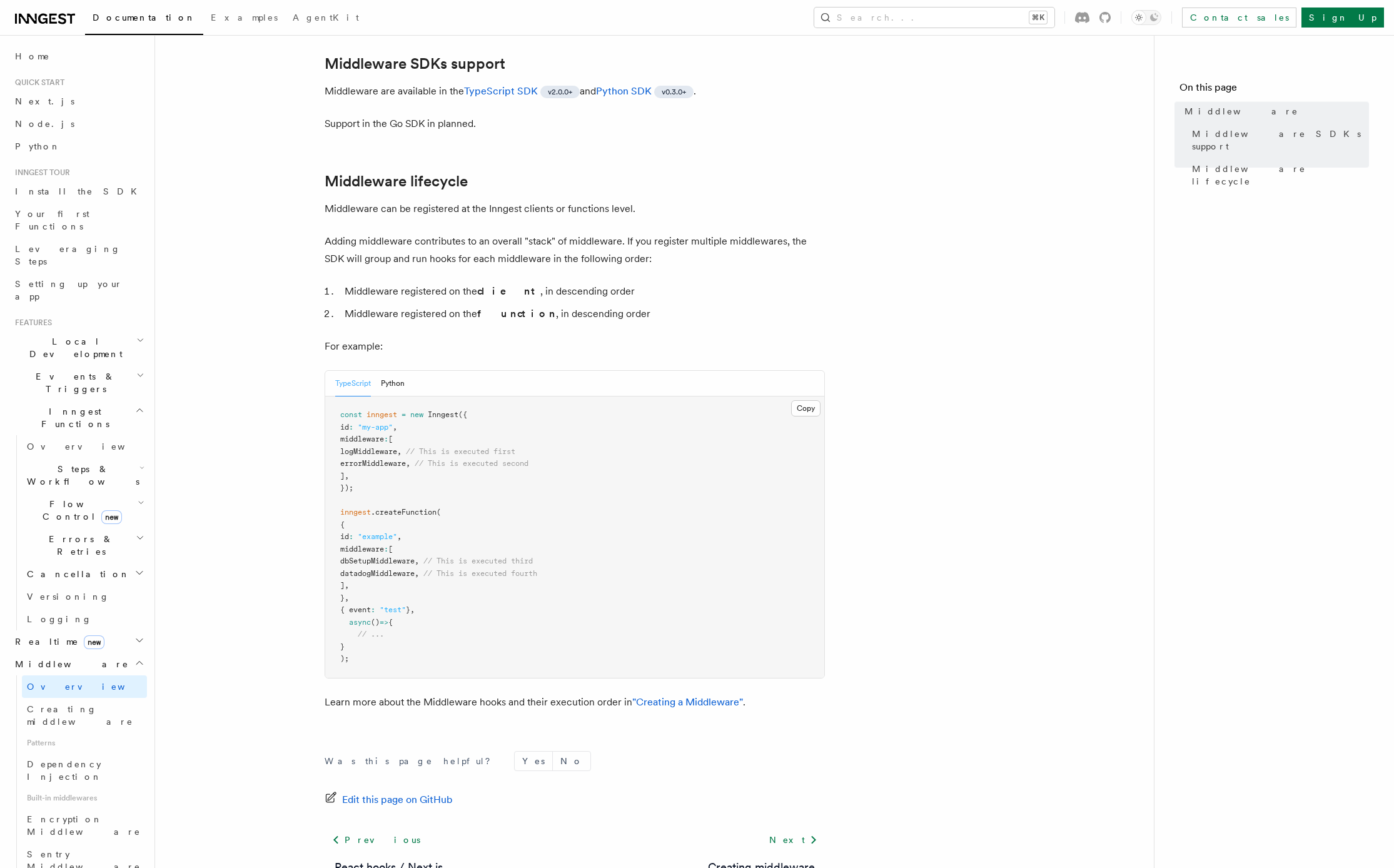
scroll to position [392, 0]
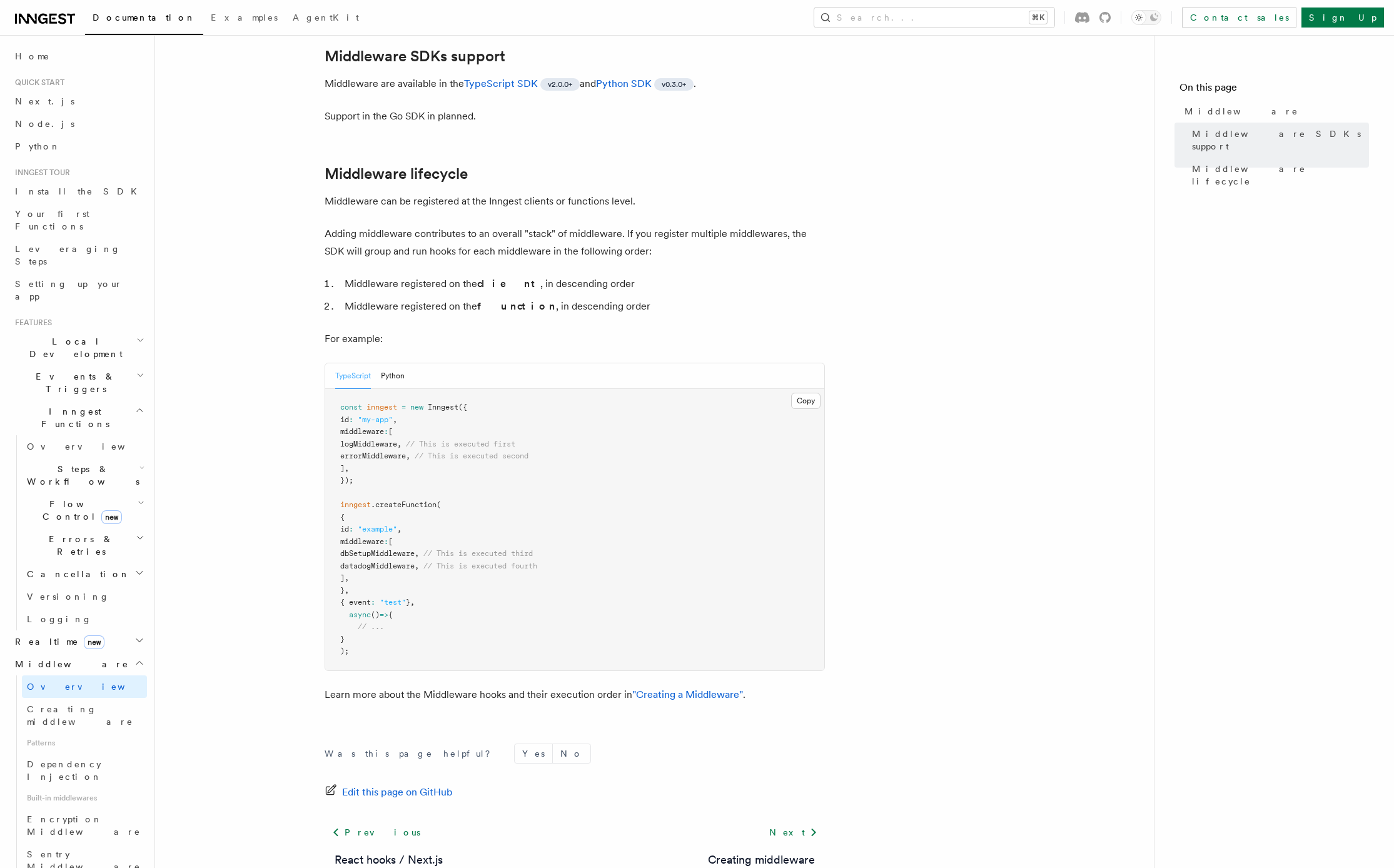
click at [262, 445] on article "Features Middleware Middleware allows your code to run at various points in an …" at bounding box center [655, 308] width 959 height 1288
click at [94, 704] on span "Creating middleware" at bounding box center [80, 715] width 106 height 23
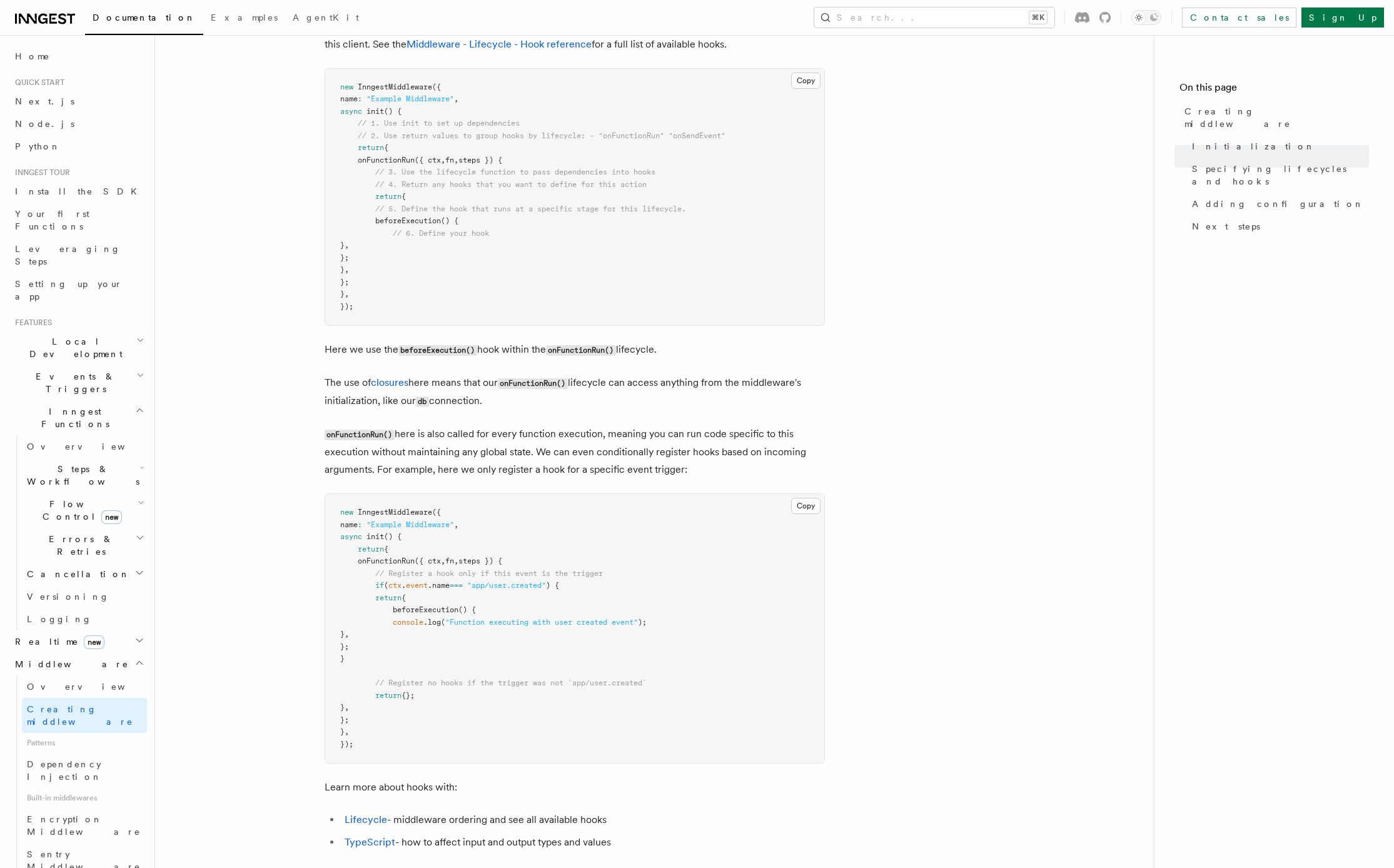
scroll to position [997, 0]
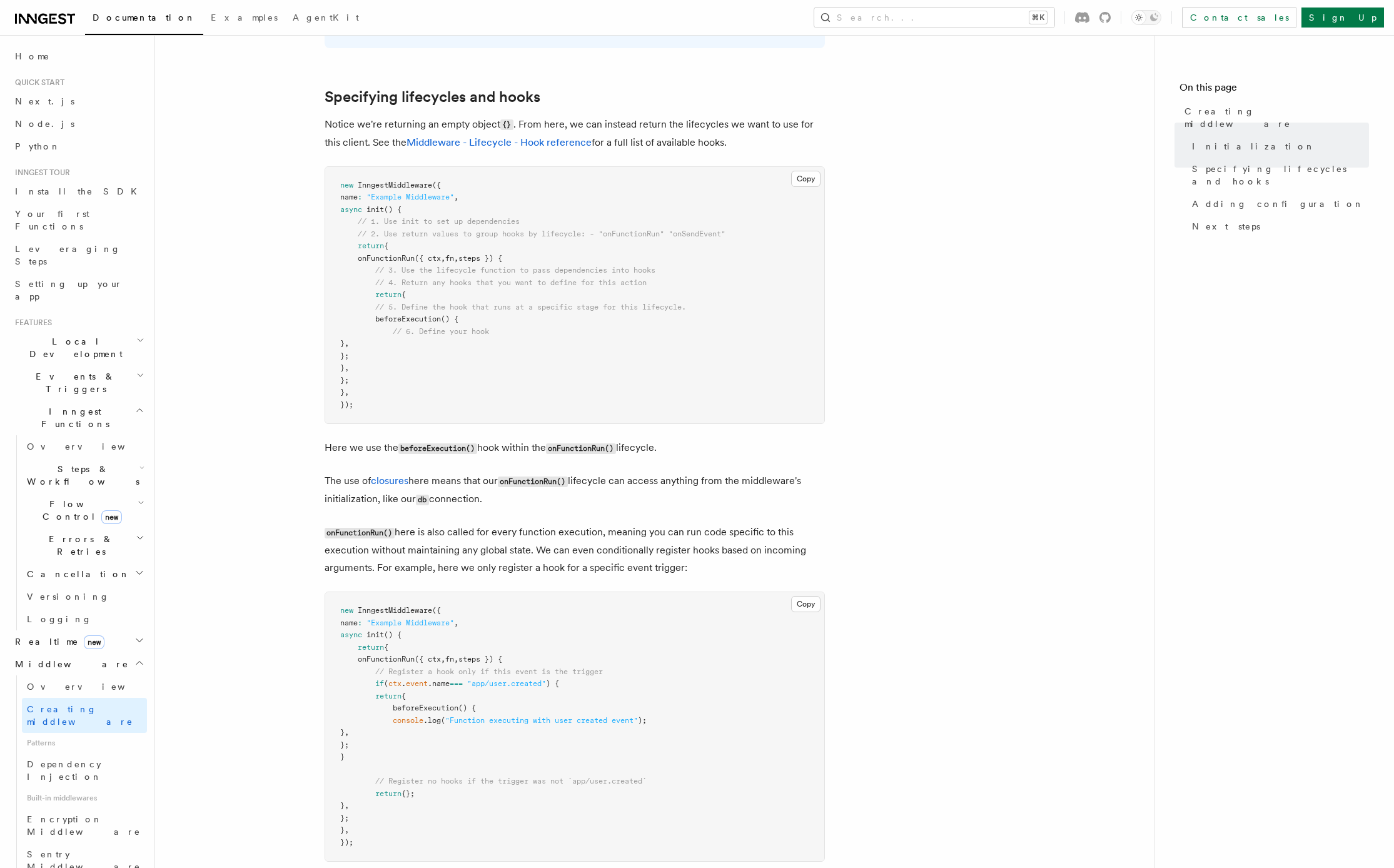
click at [242, 387] on article "Features Middleware Creating middleware Creating middleware means defining the …" at bounding box center [655, 661] width 959 height 3208
click at [270, 461] on article "Features Middleware Creating middleware Creating middleware means defining the …" at bounding box center [655, 661] width 959 height 3208
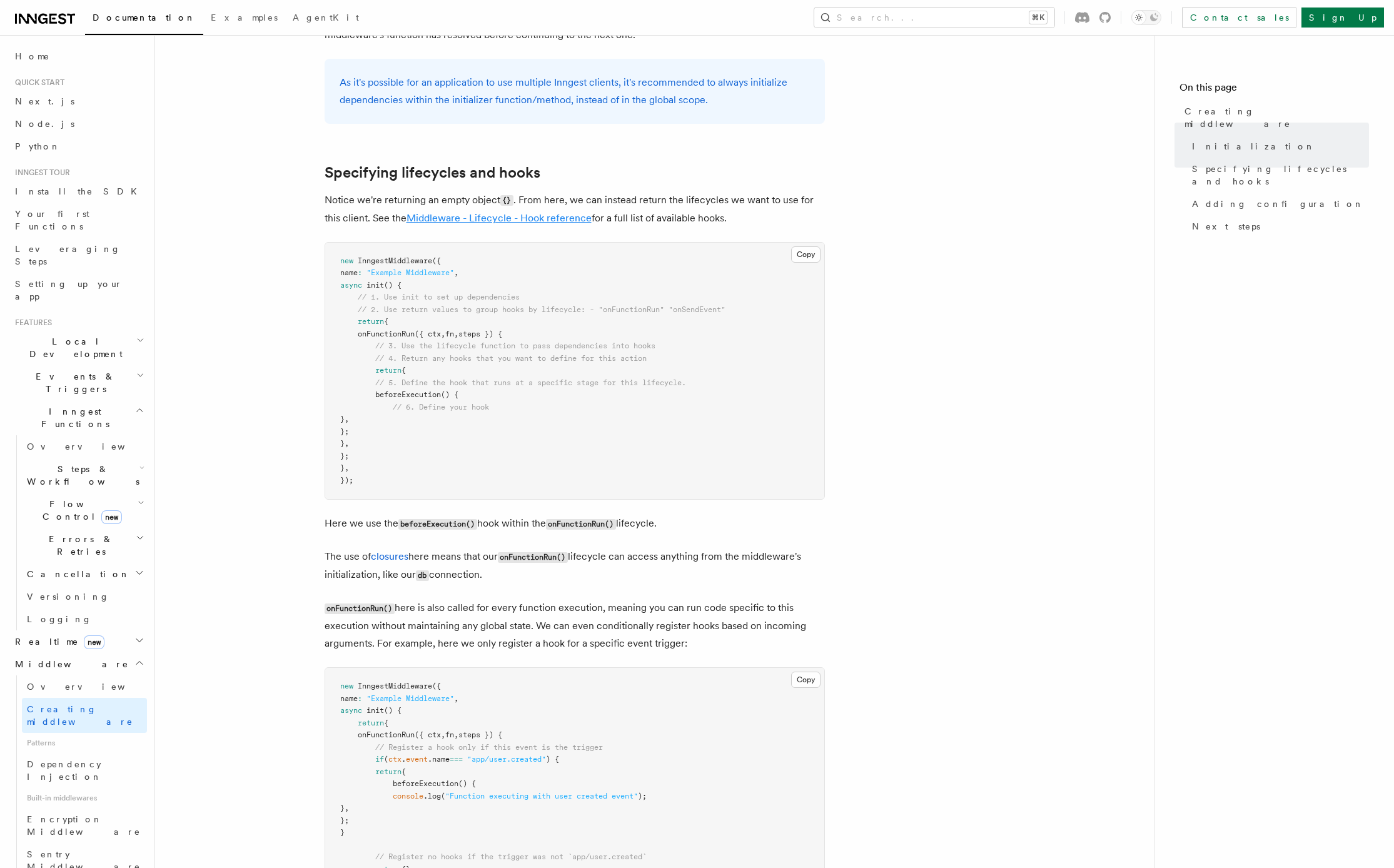
click at [492, 222] on link "Middleware - Lifecycle - Hook reference" at bounding box center [498, 218] width 185 height 12
click at [220, 234] on article "Features Middleware Creating middleware Creating middleware means defining the …" at bounding box center [655, 737] width 959 height 3208
click at [213, 240] on article "Features Middleware Creating middleware Creating middleware means defining the …" at bounding box center [655, 737] width 959 height 3208
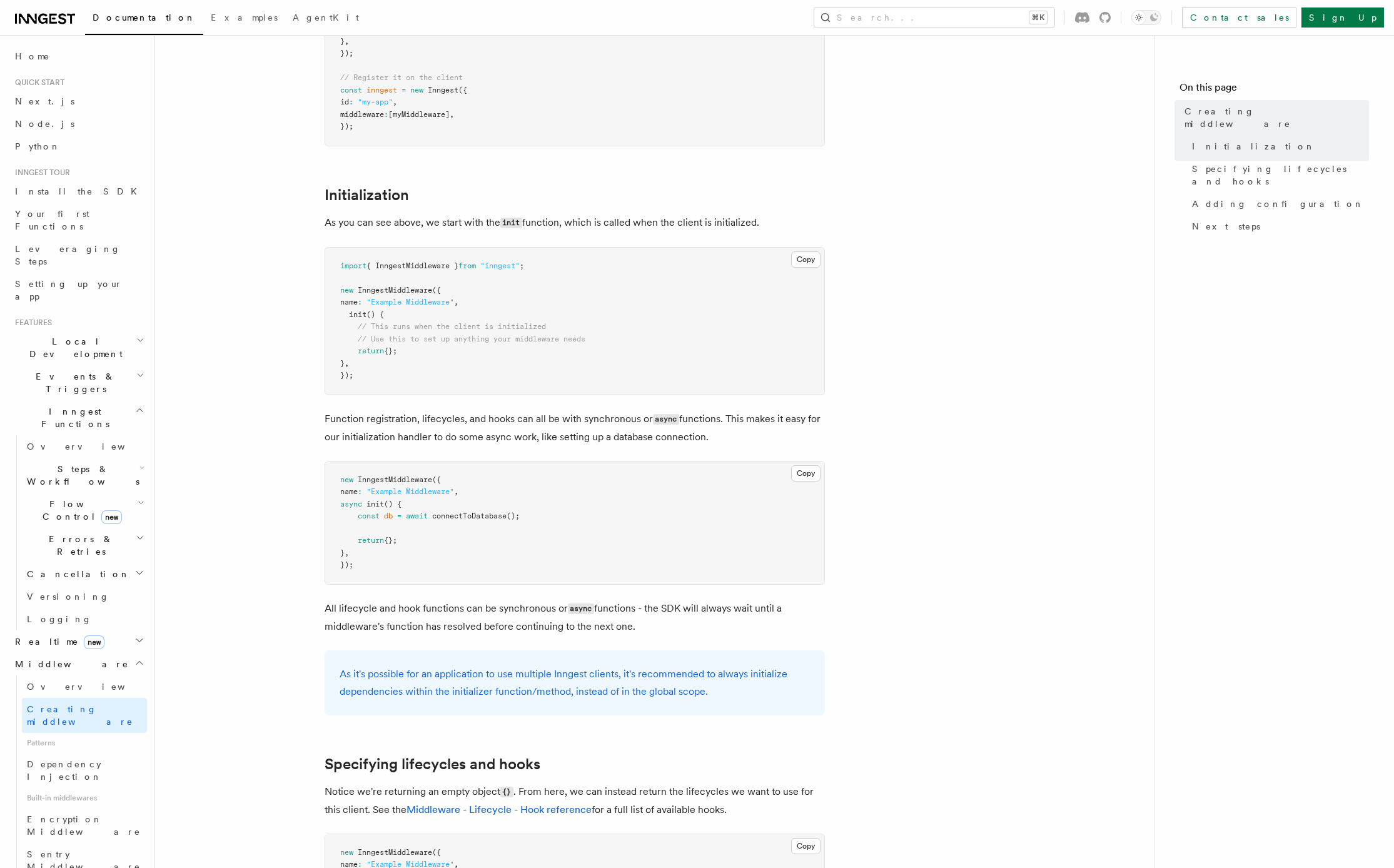
scroll to position [422, 0]
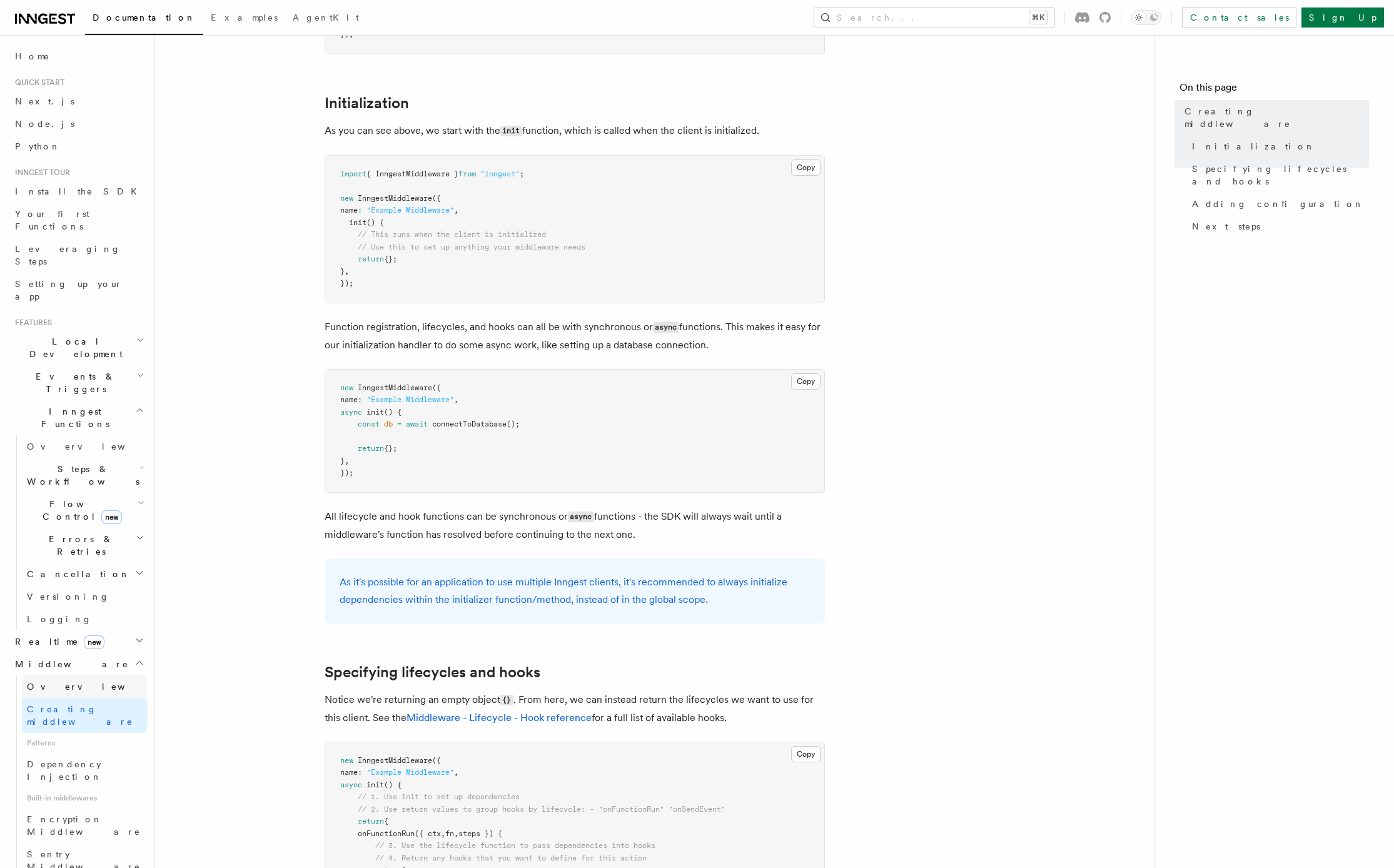
click at [50, 682] on span "Overview" at bounding box center [91, 687] width 129 height 10
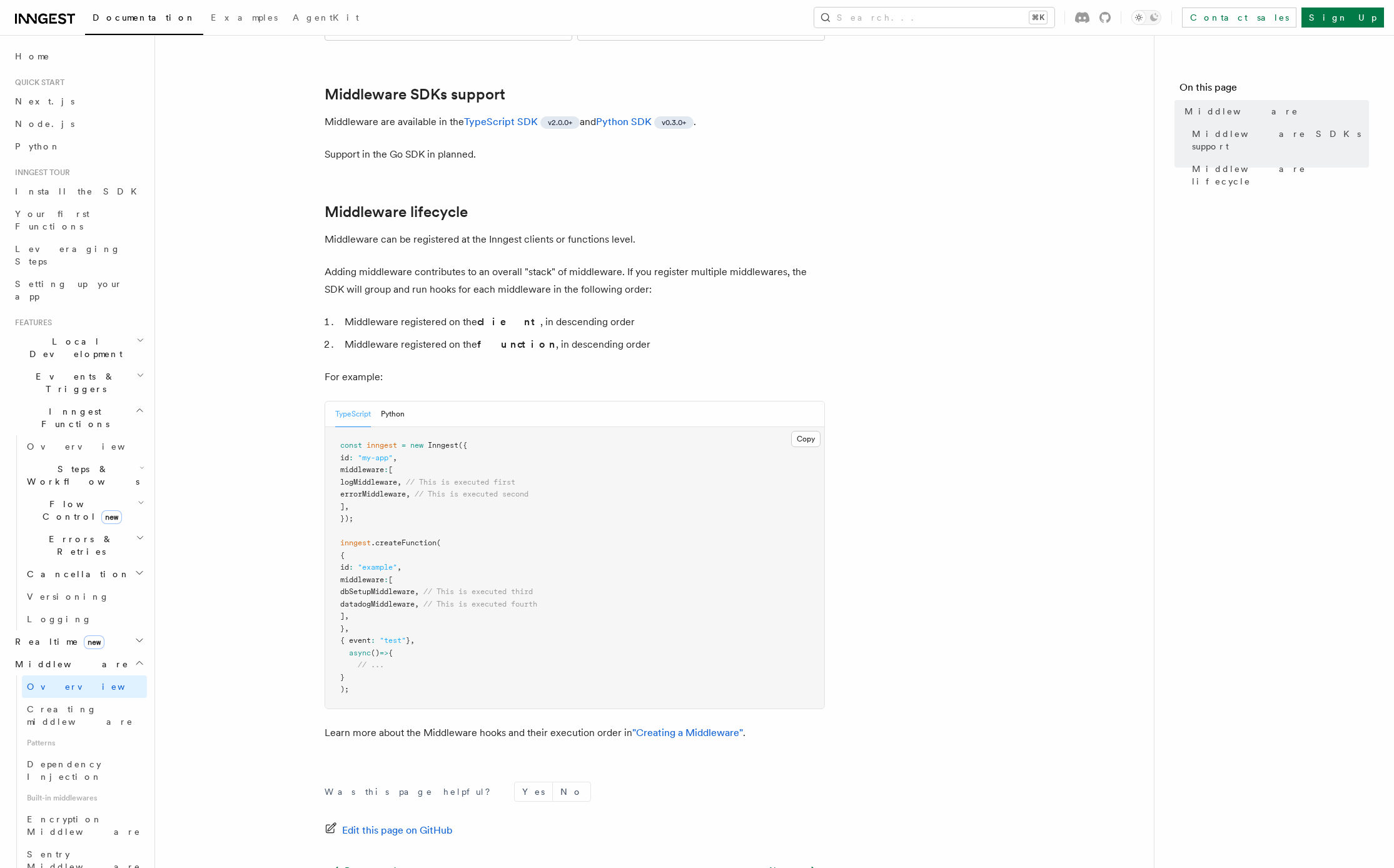
scroll to position [432, 0]
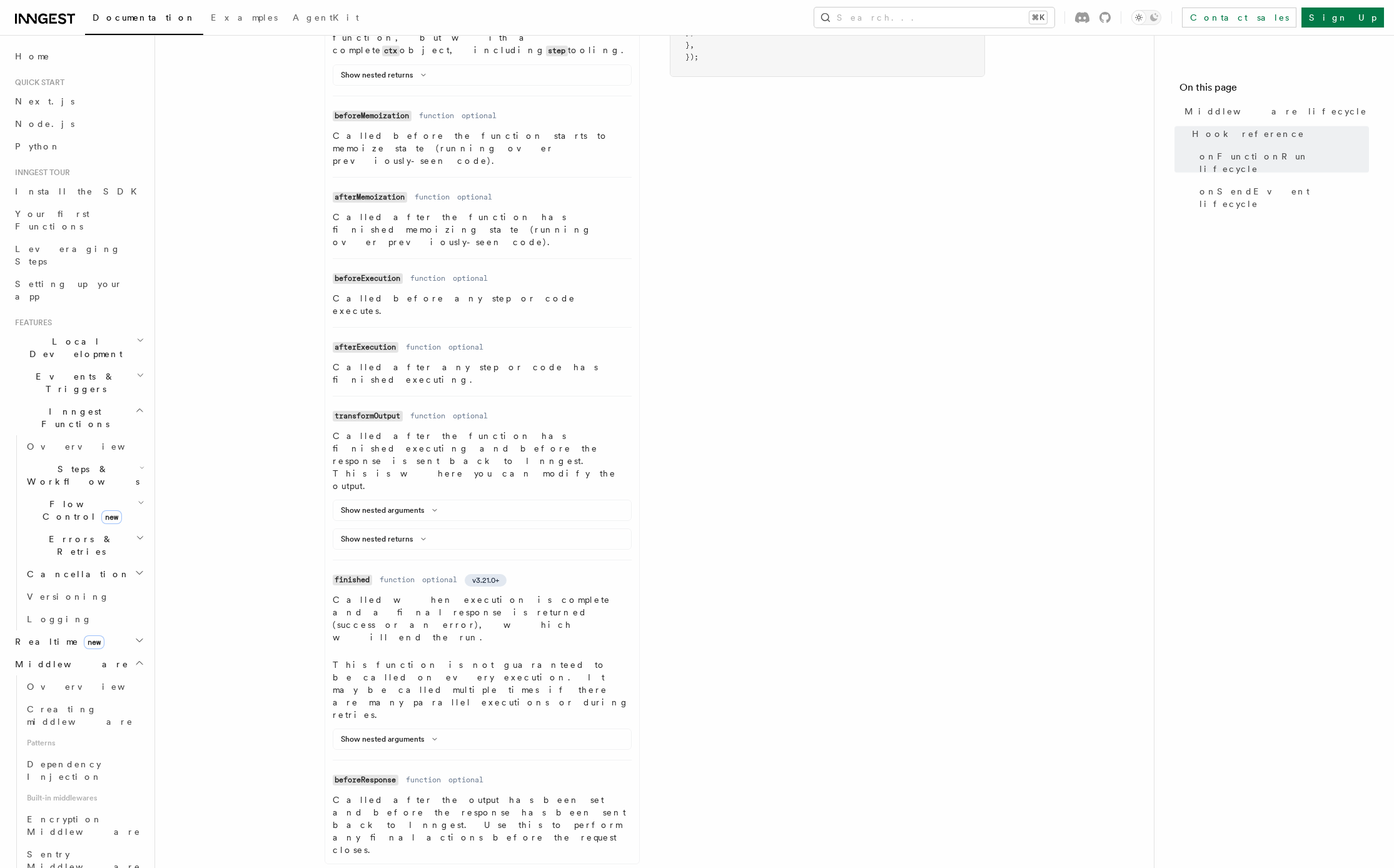
scroll to position [960, 0]
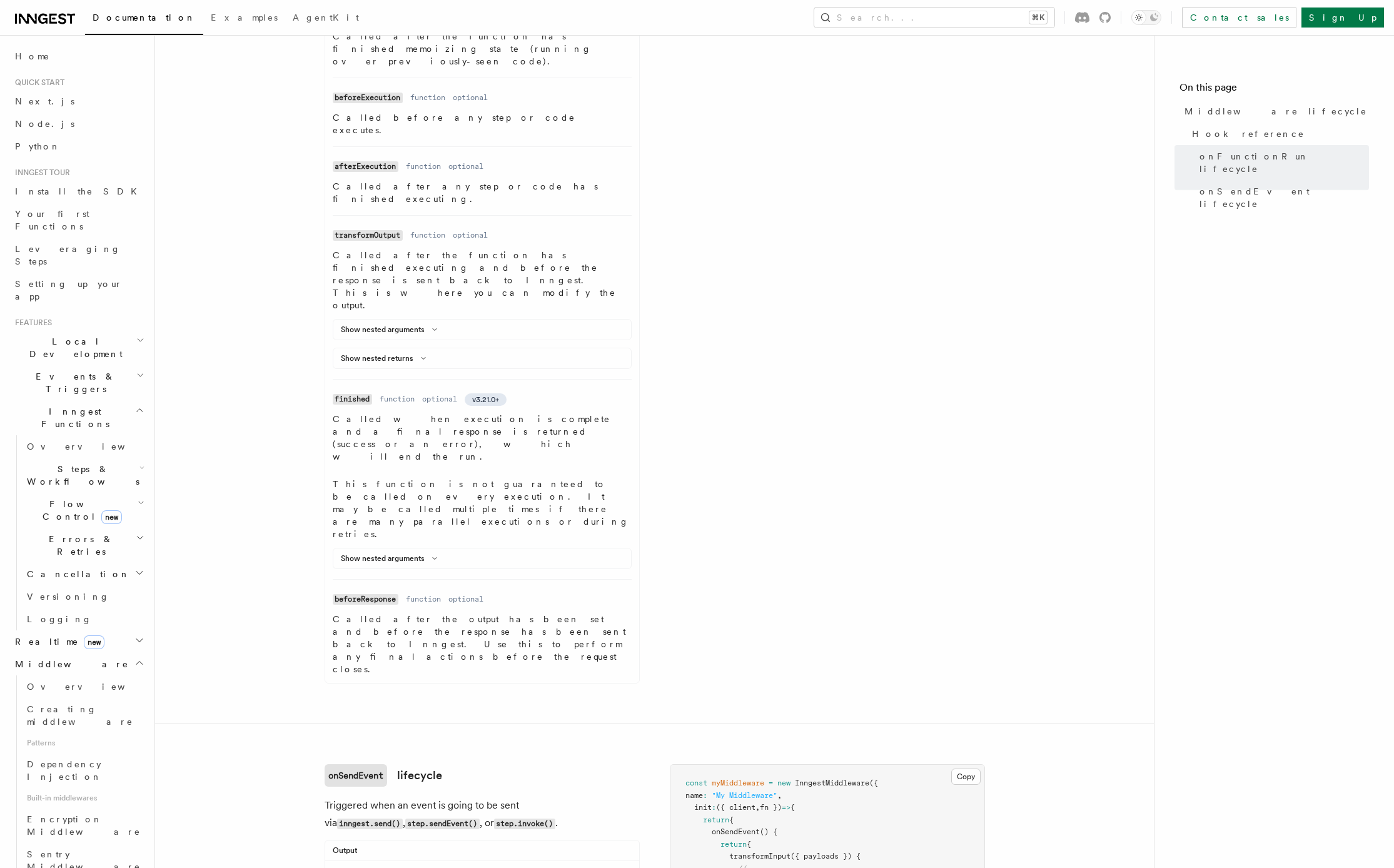
click at [274, 524] on article "References TypeScript SDK Middleware Middleware lifecycle v2.0.0+ Hook referenc…" at bounding box center [655, 188] width 959 height 2185
click at [267, 510] on article "References TypeScript SDK Middleware Middleware lifecycle v2.0.0+ Hook referenc…" at bounding box center [655, 188] width 959 height 2185
click at [268, 540] on article "References TypeScript SDK Middleware Middleware lifecycle v2.0.0+ Hook referenc…" at bounding box center [655, 188] width 959 height 2185
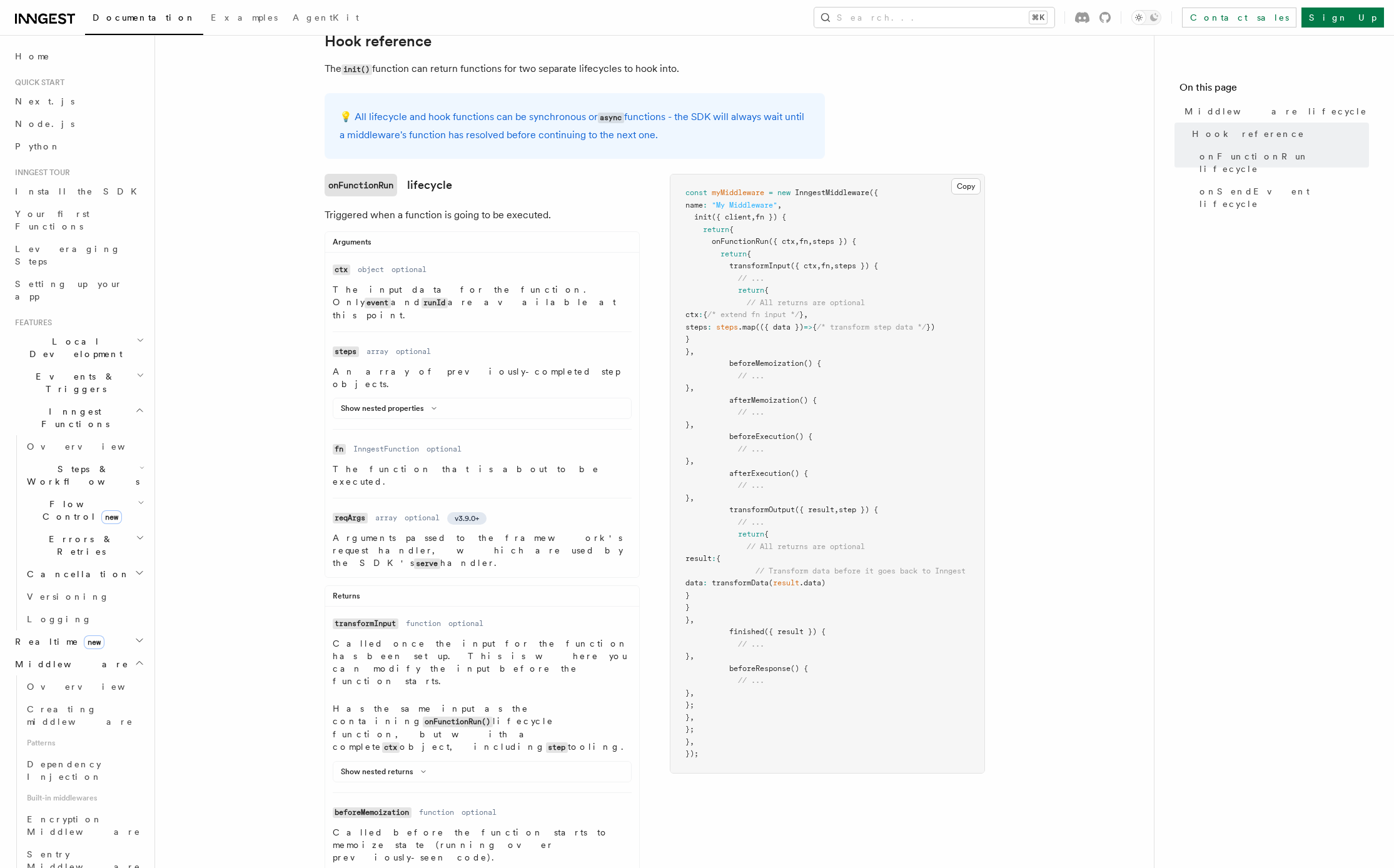
scroll to position [0, 0]
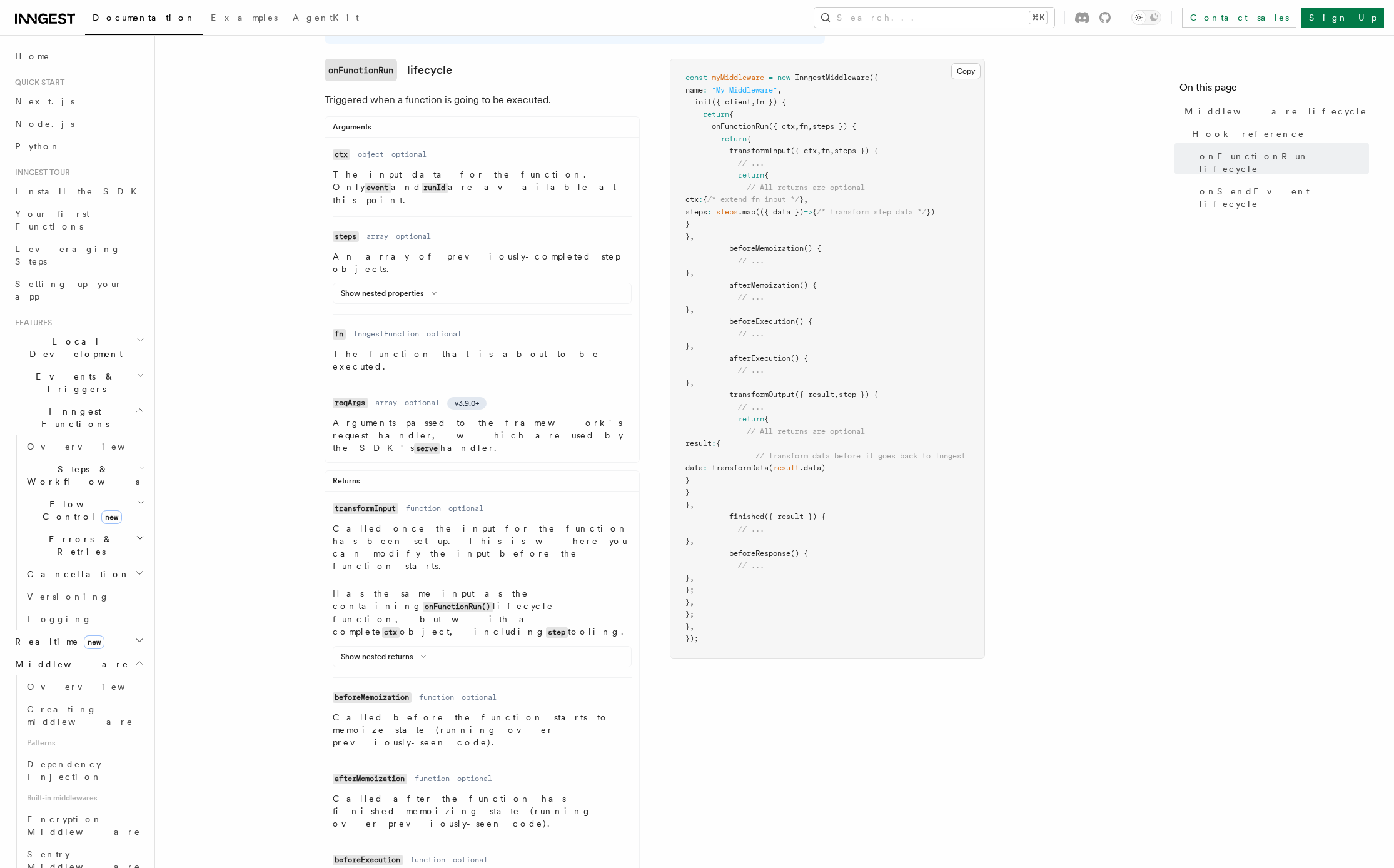
scroll to position [57, 0]
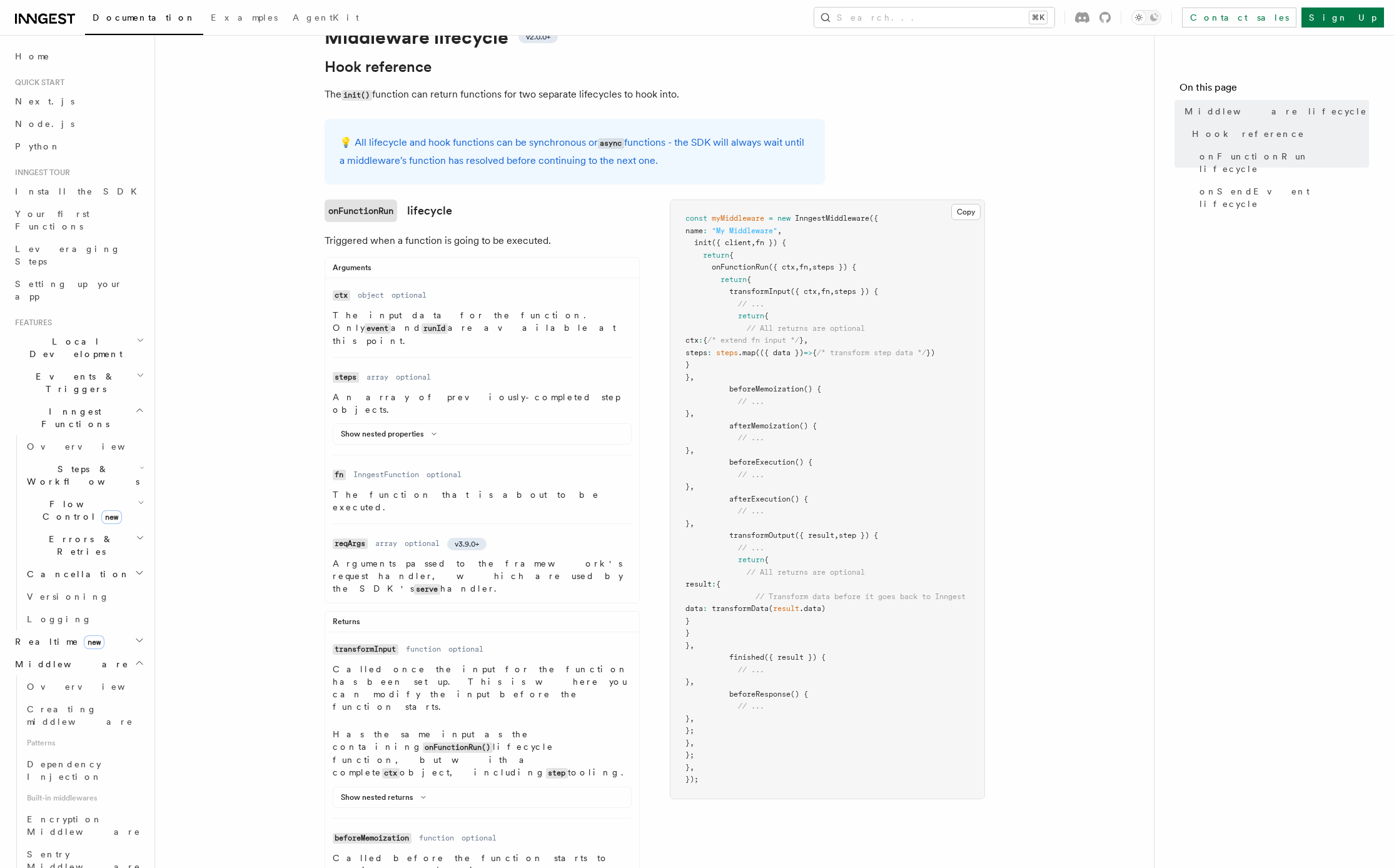
click at [430, 430] on icon at bounding box center [434, 434] width 15 height 7
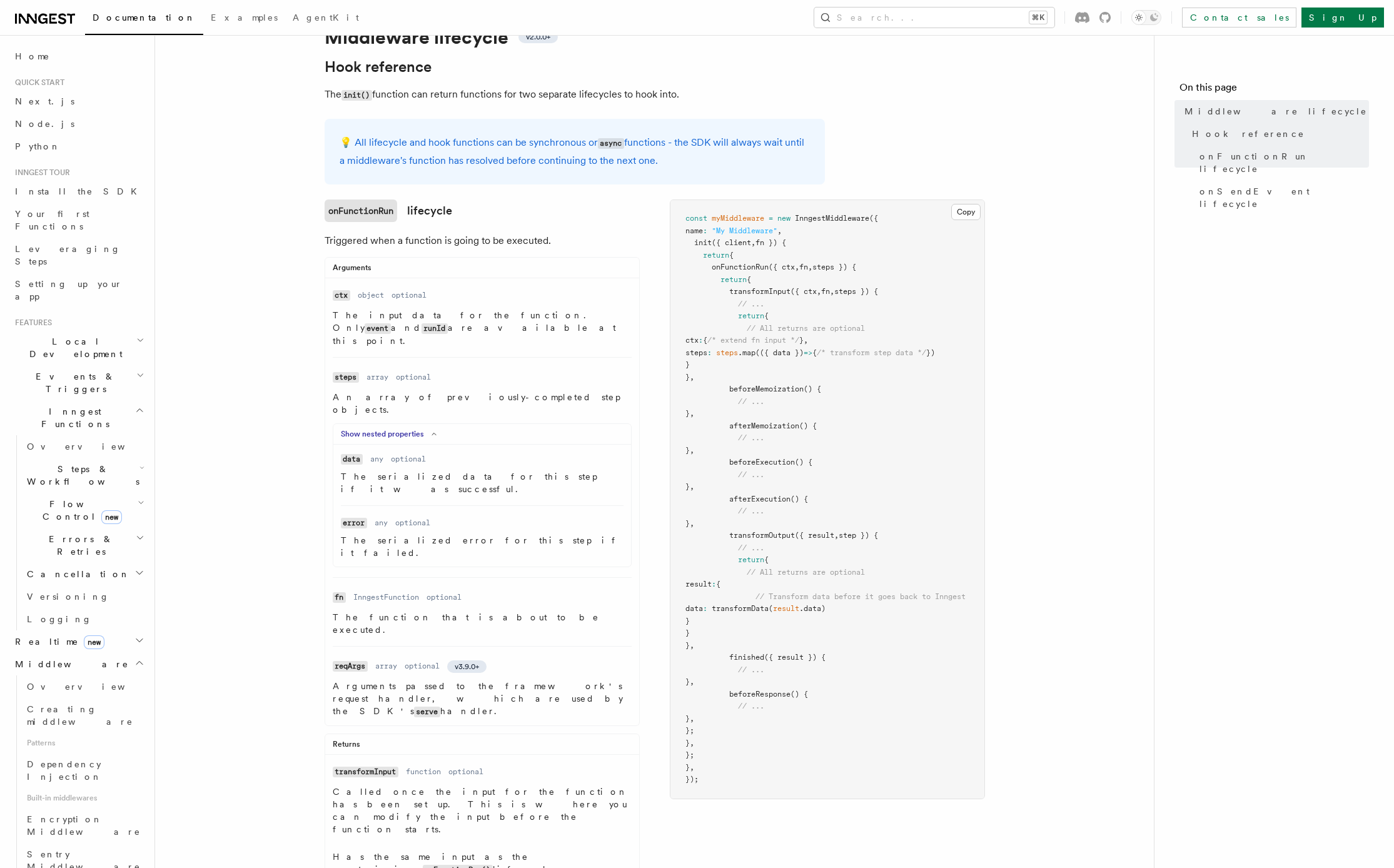
click at [432, 433] on polyline at bounding box center [433, 434] width 4 height 2
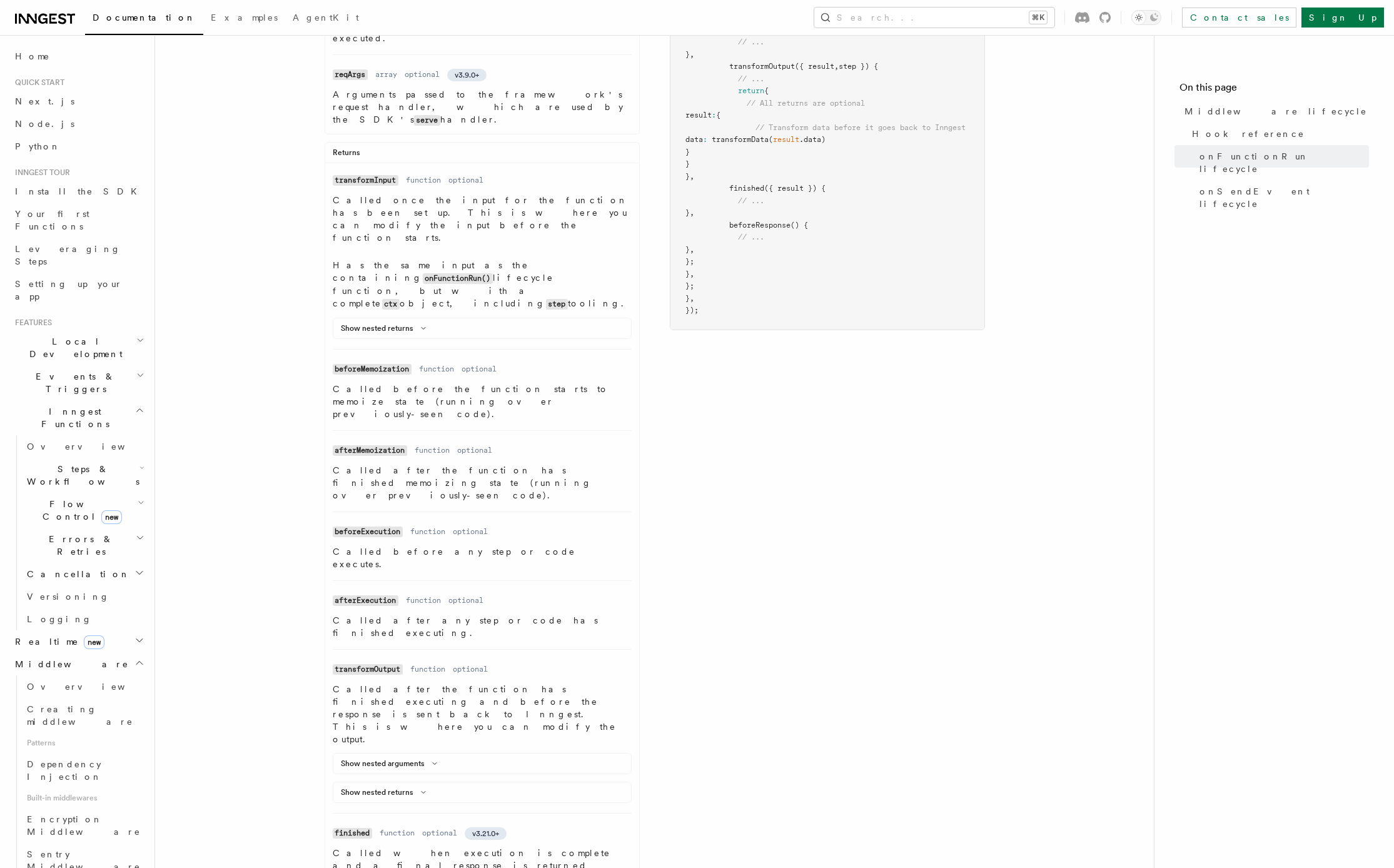
scroll to position [538, 0]
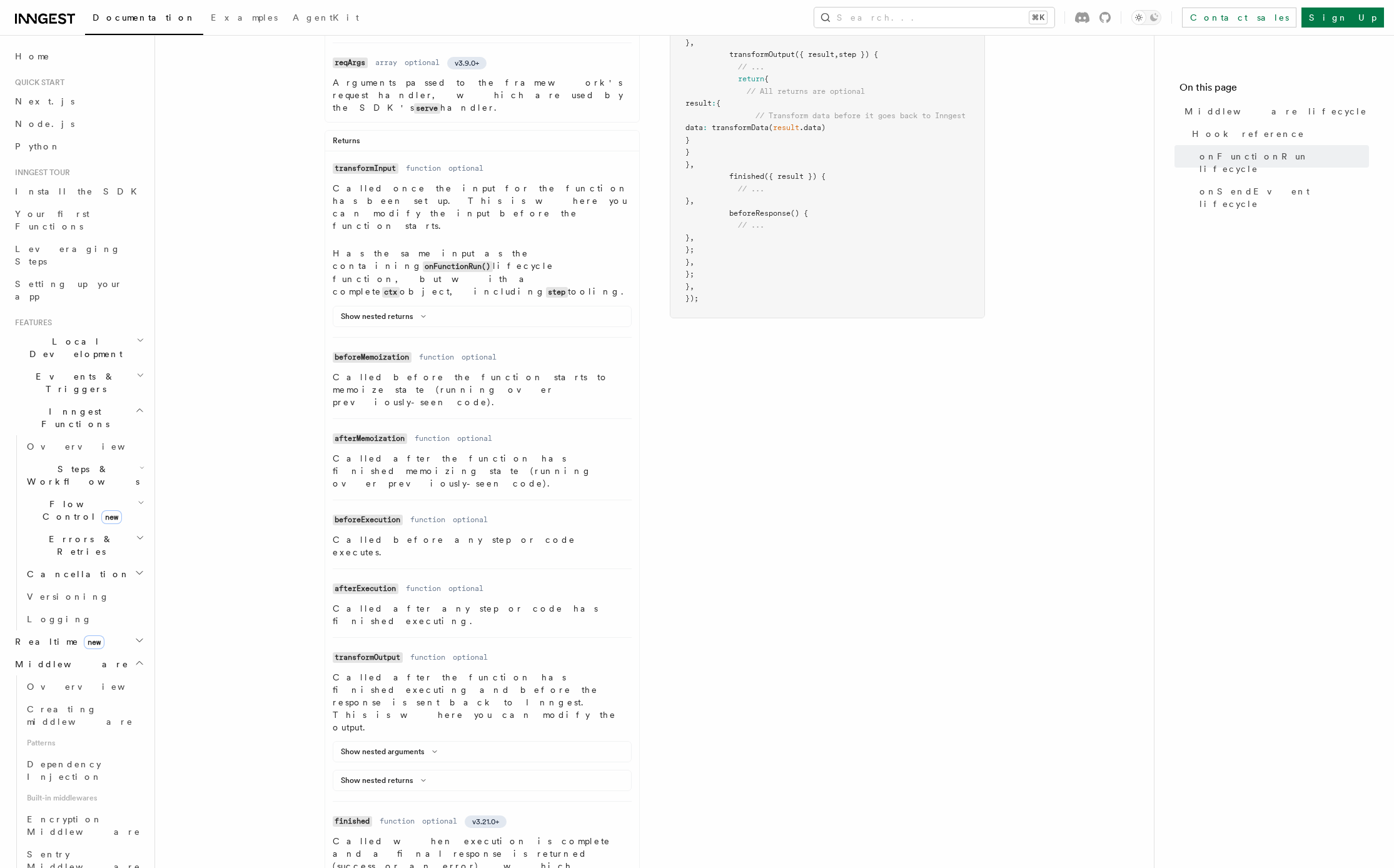
click at [267, 397] on article "References TypeScript SDK Middleware Middleware lifecycle v2.0.0+ Hook referenc…" at bounding box center [655, 609] width 959 height 2185
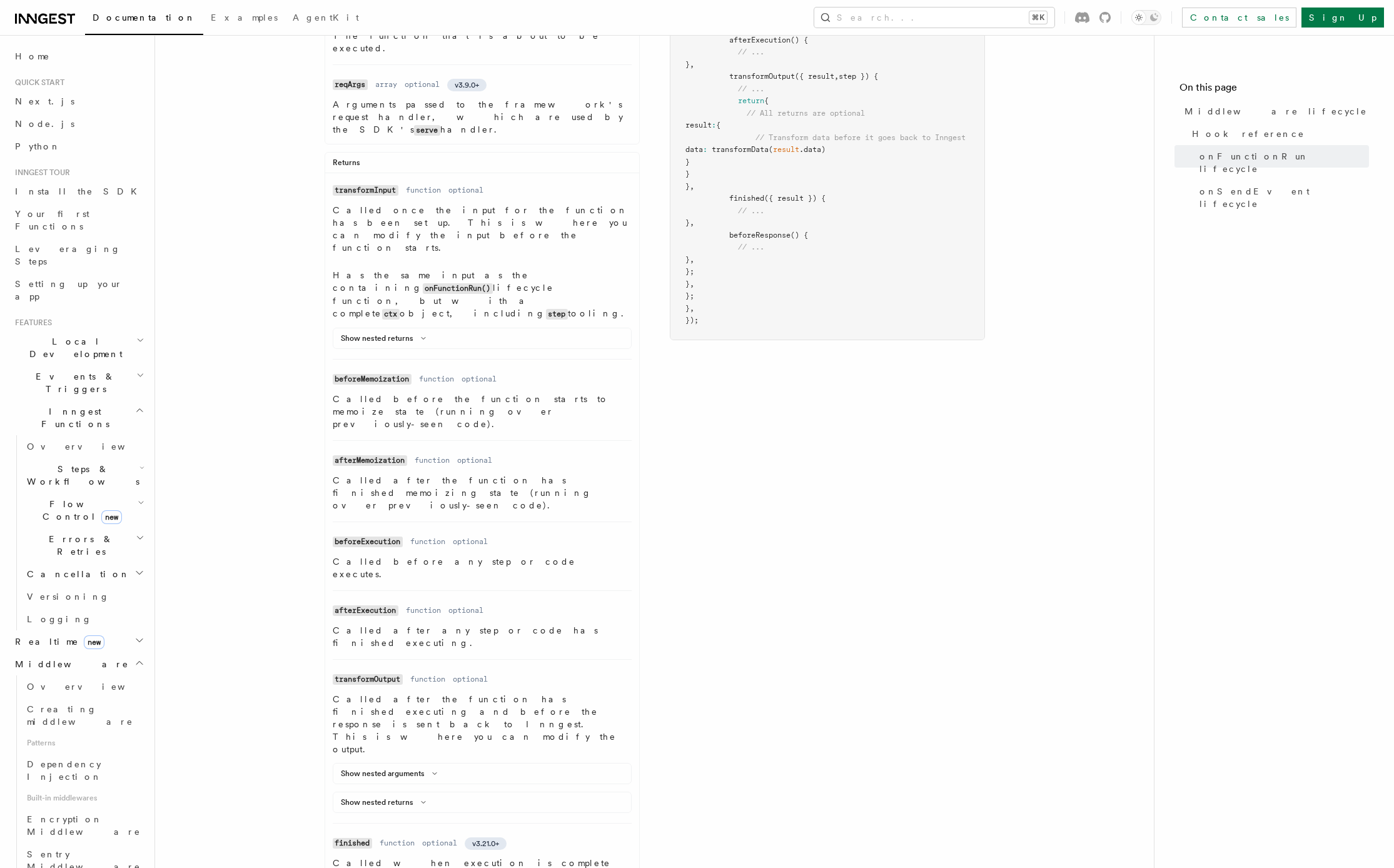
scroll to position [514, 0]
click at [370, 539] on code "beforeExecution" at bounding box center [367, 544] width 70 height 11
copy code "beforeExecution"
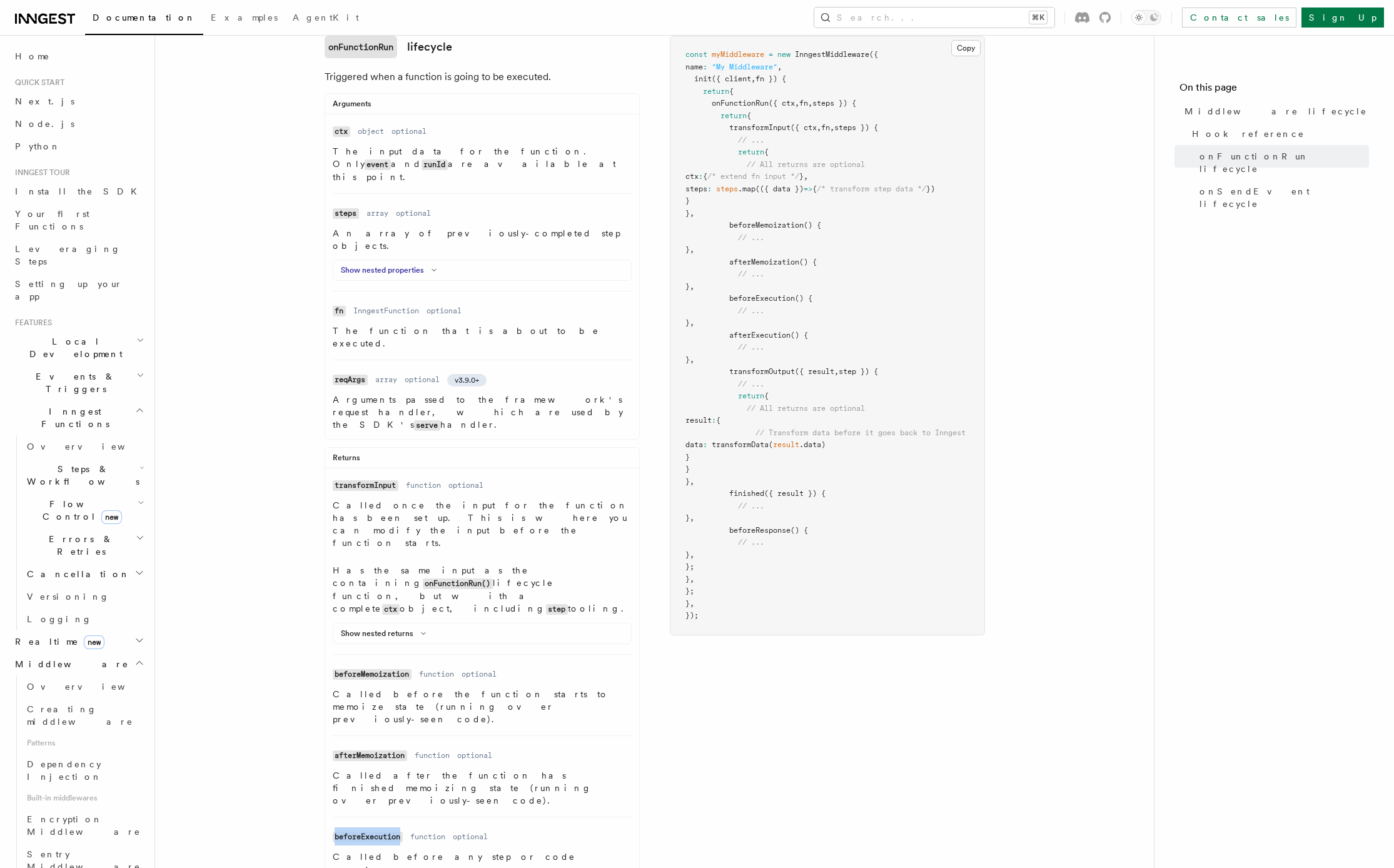
scroll to position [180, 0]
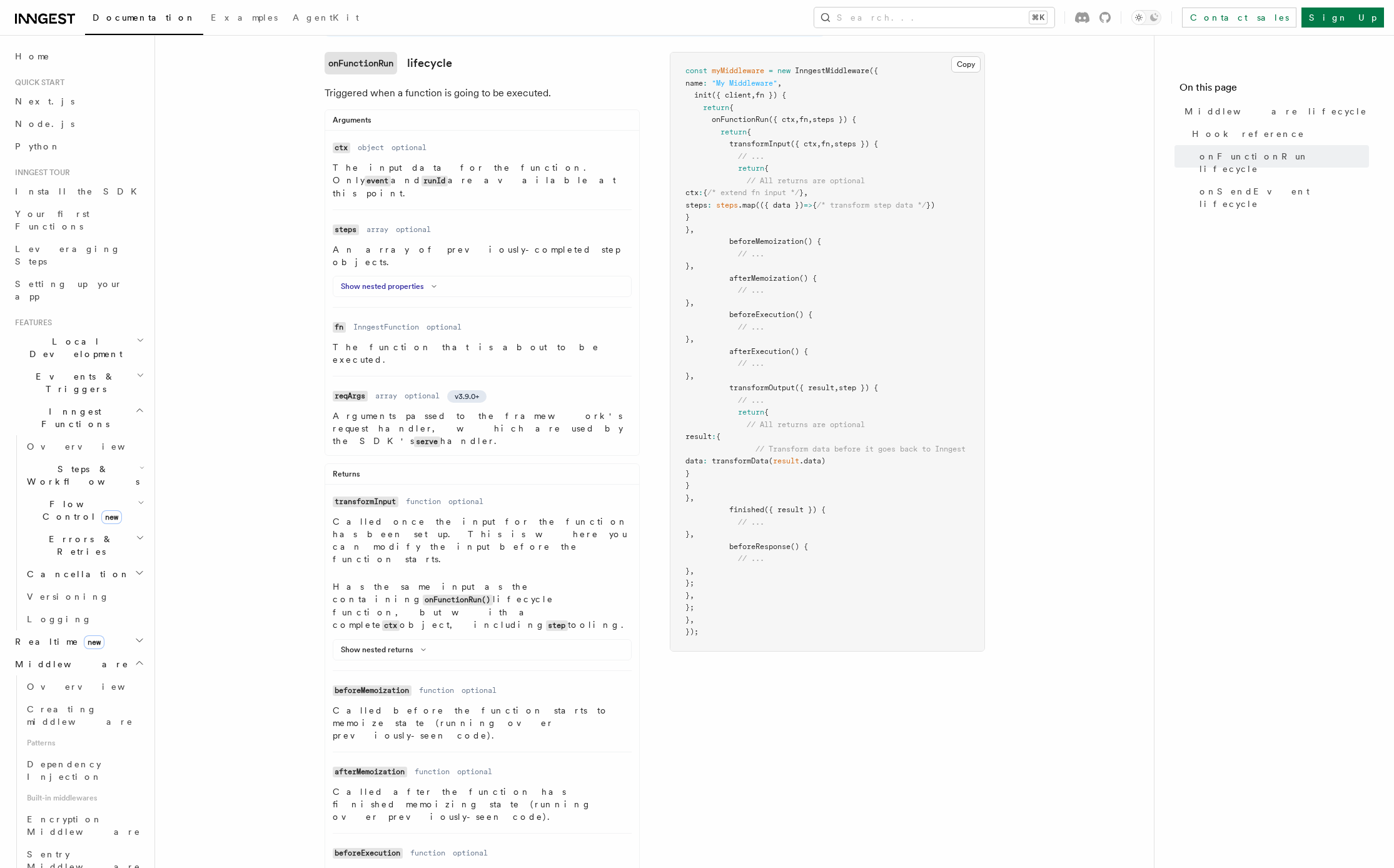
scroll to position [167, 0]
